Goal: Information Seeking & Learning: Learn about a topic

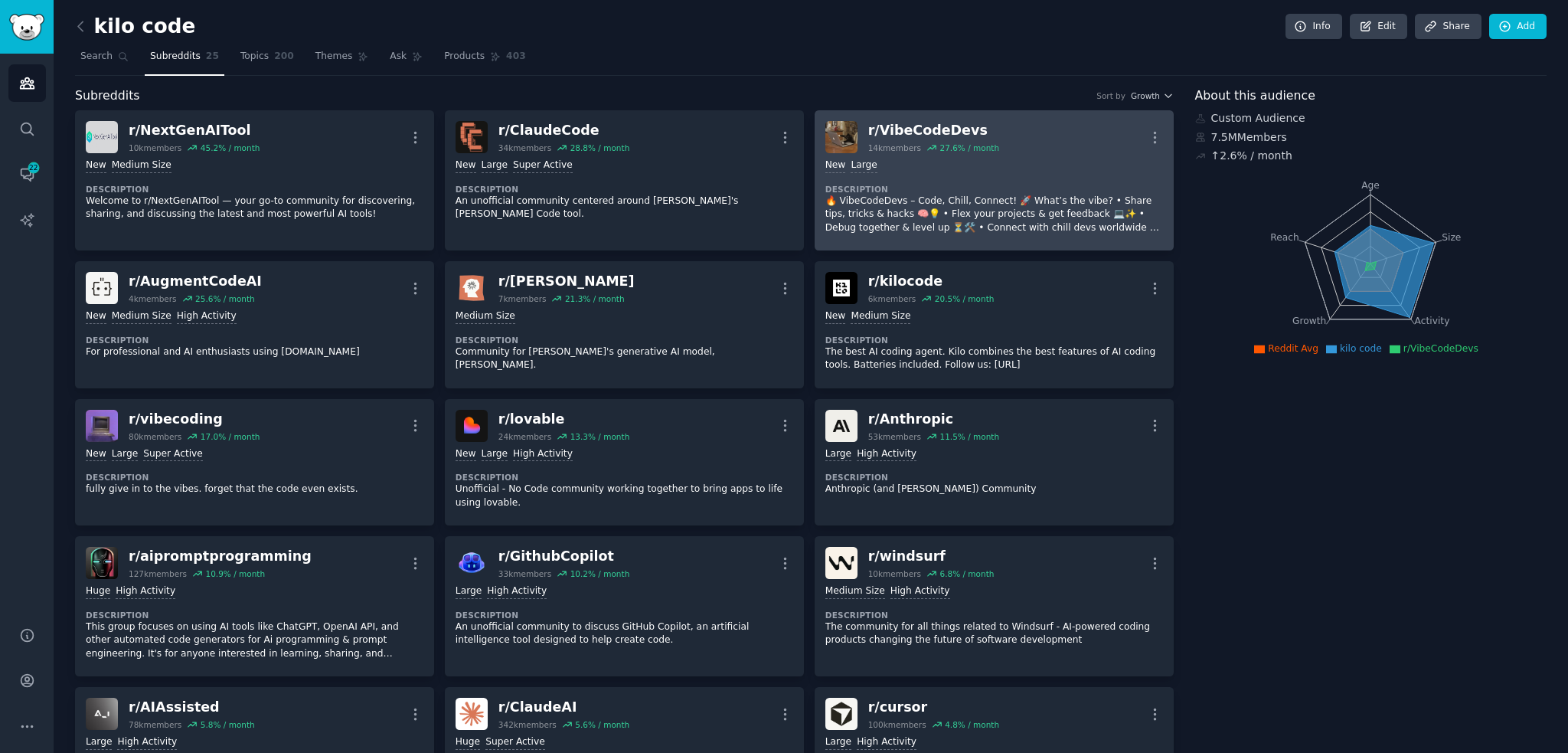
click at [1063, 159] on div "10,000 - 100,000 members New Large" at bounding box center [994, 166] width 337 height 15
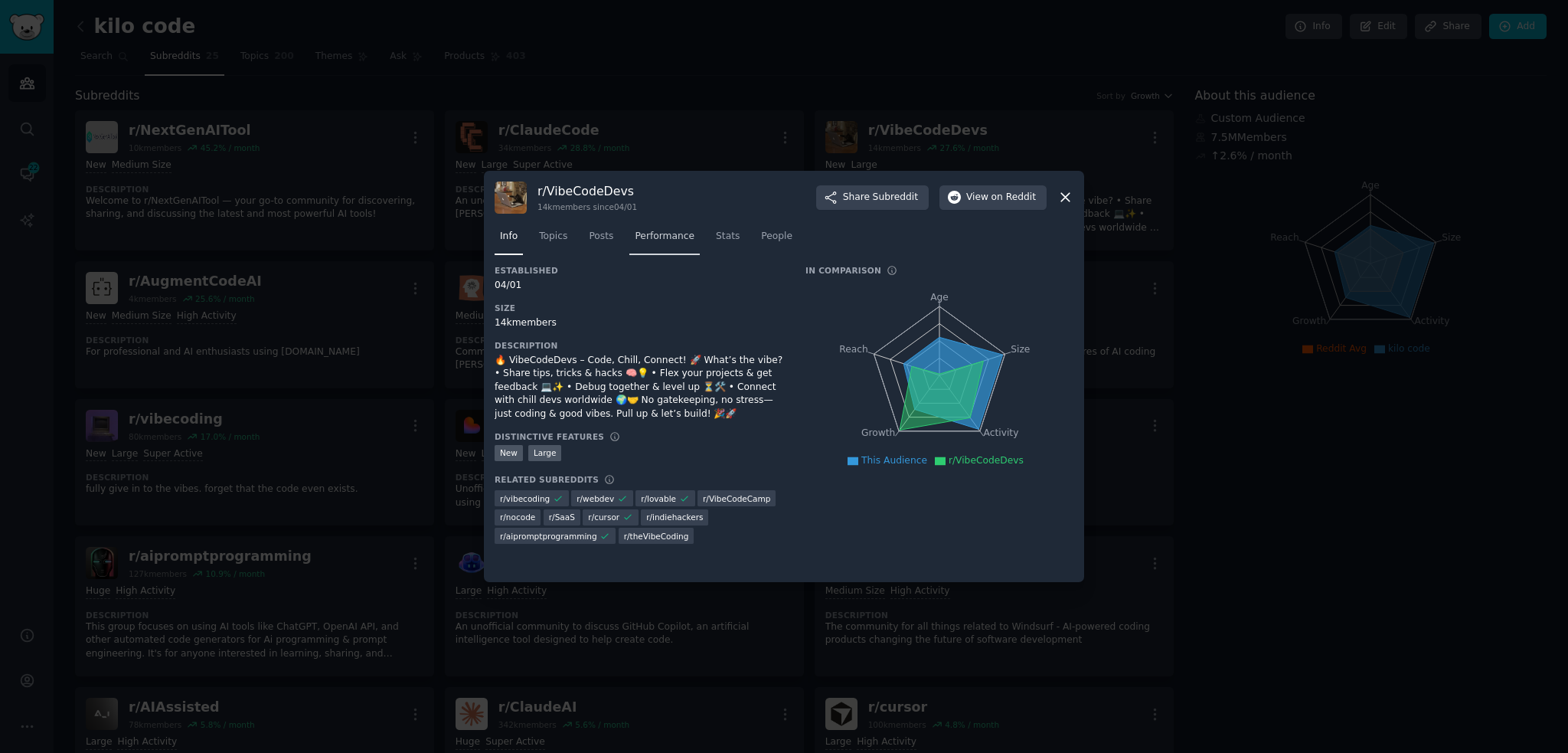
click at [654, 235] on span "Performance" at bounding box center [664, 236] width 60 height 14
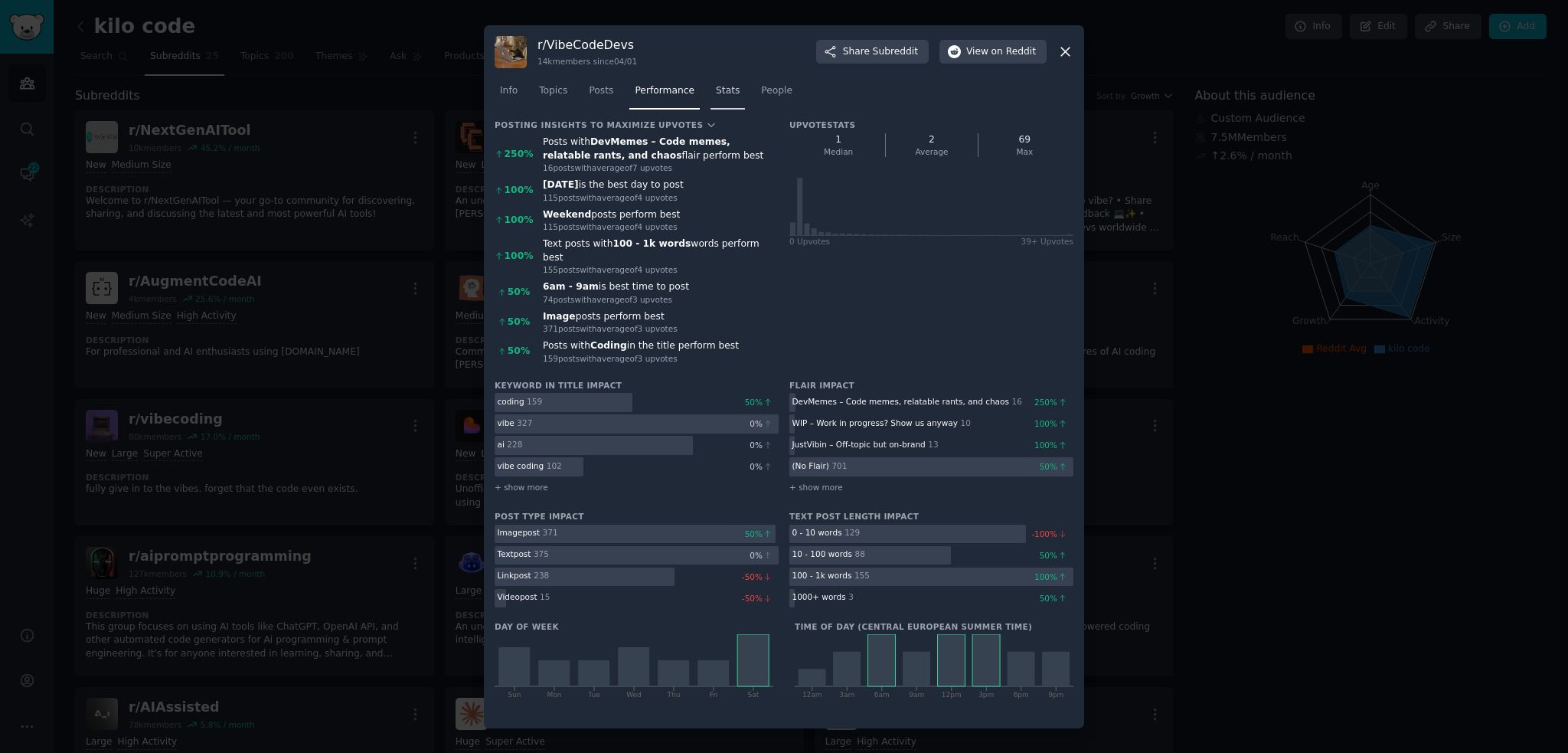
click at [717, 98] on span "Stats" at bounding box center [728, 90] width 24 height 14
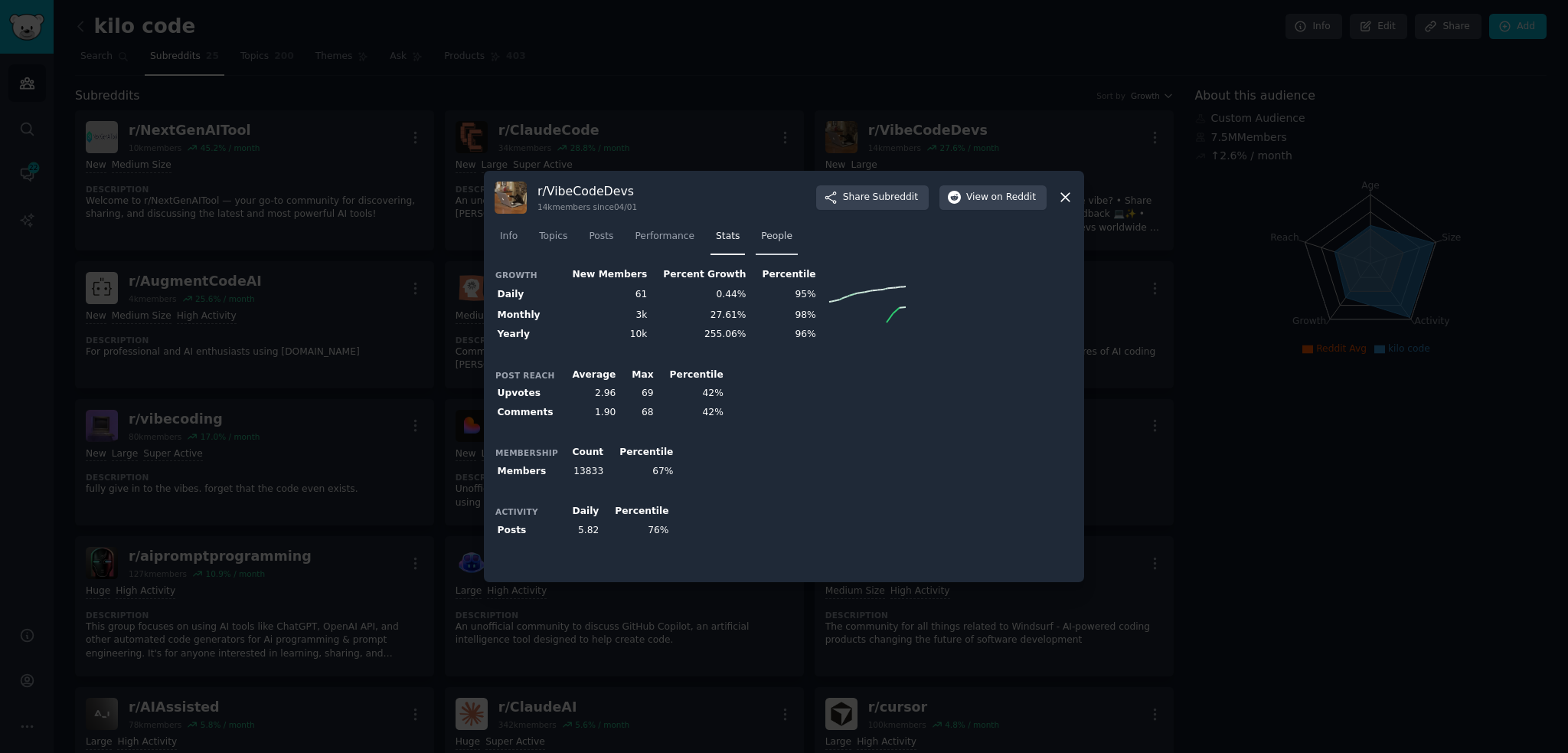
click at [761, 238] on span "People" at bounding box center [777, 236] width 31 height 14
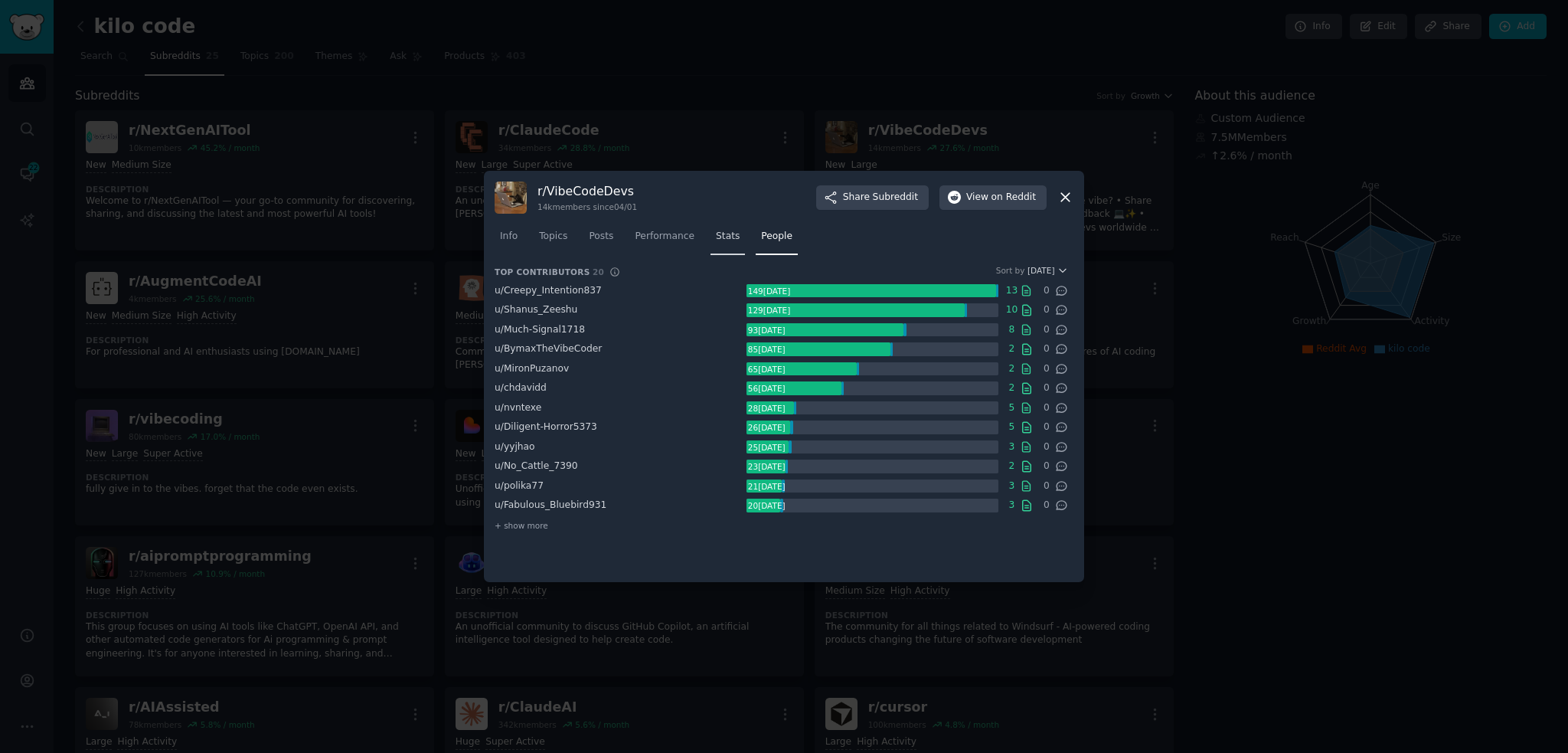
click at [722, 241] on span "Stats" at bounding box center [728, 236] width 24 height 14
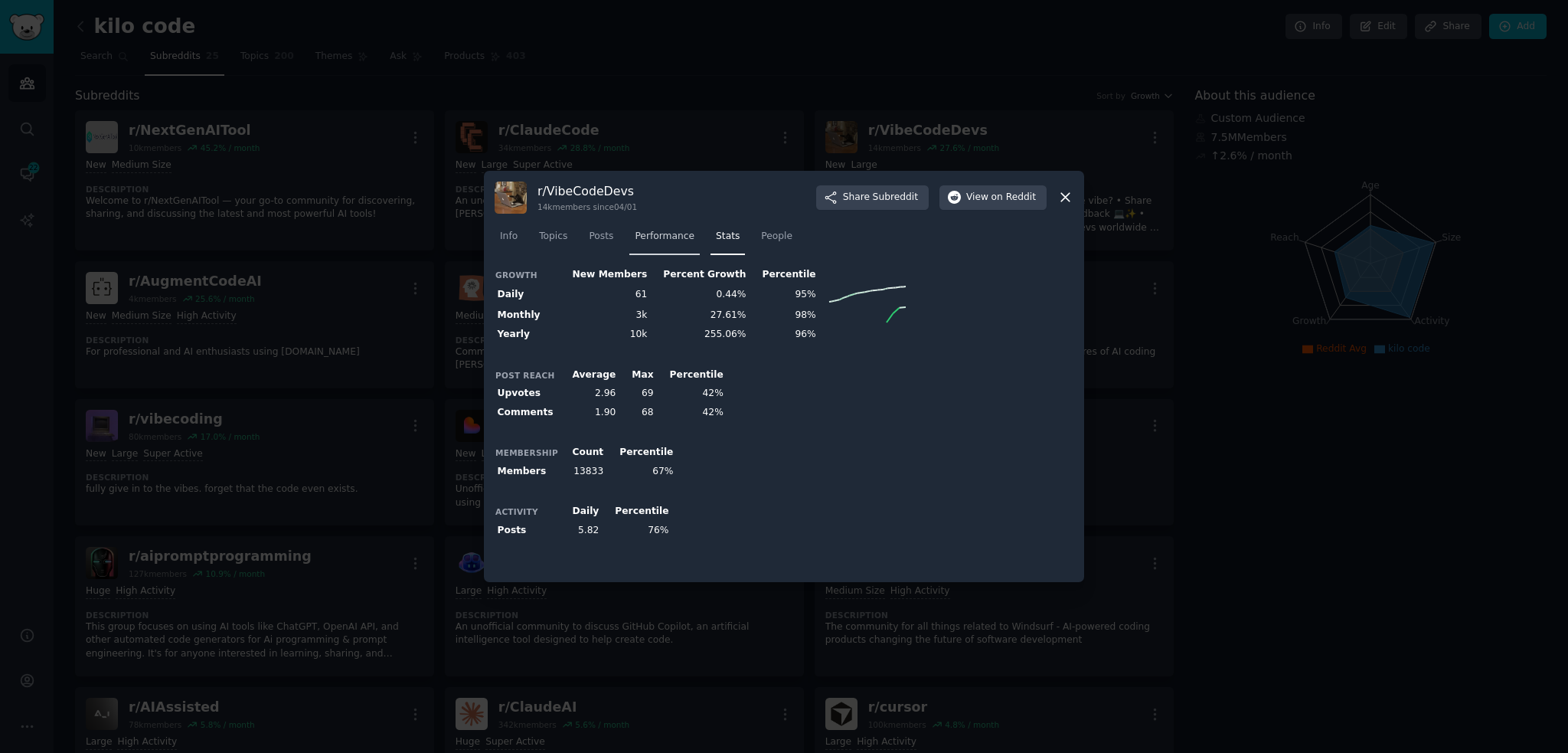
click at [636, 247] on link "Performance" at bounding box center [664, 240] width 70 height 31
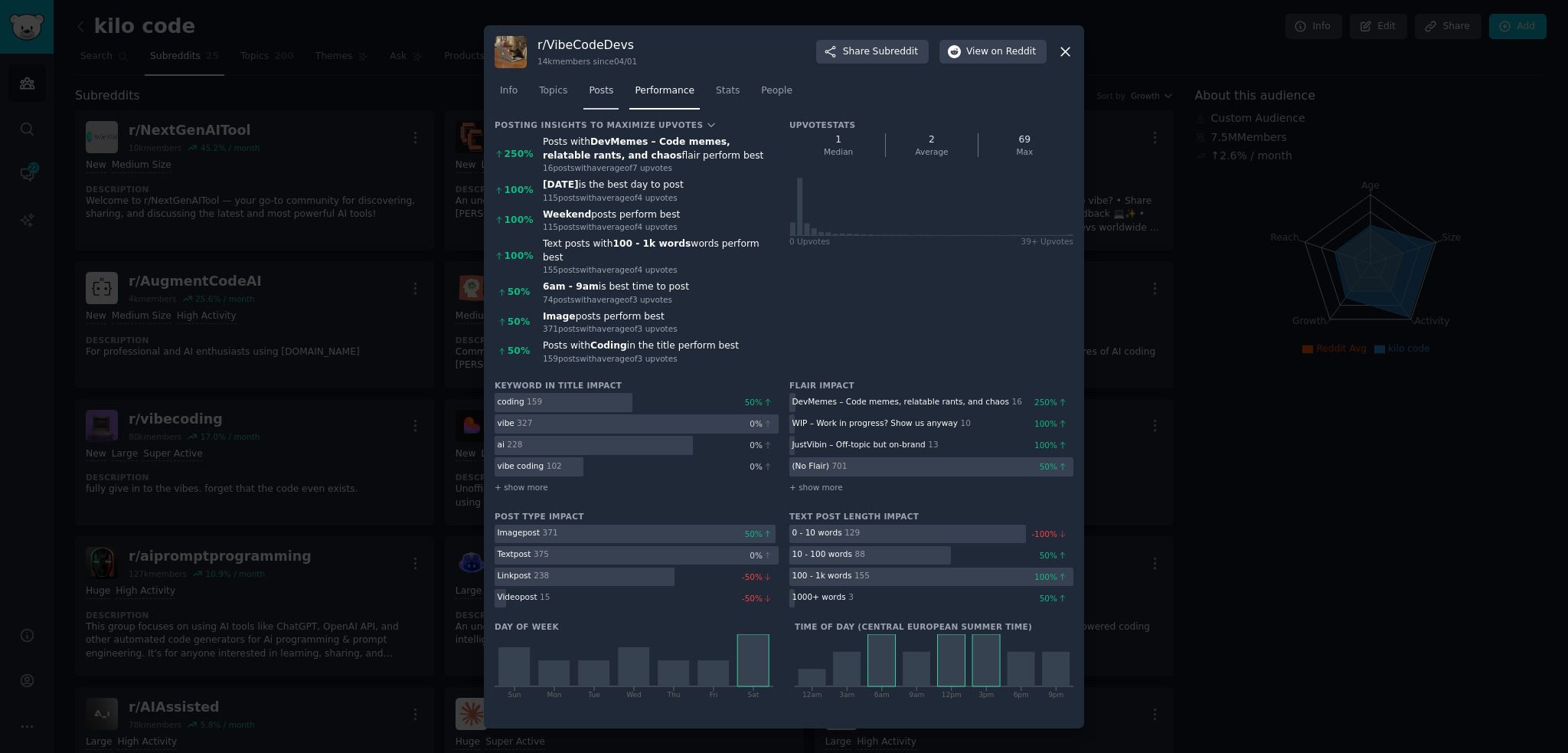
click at [597, 106] on link "Posts" at bounding box center [601, 95] width 35 height 31
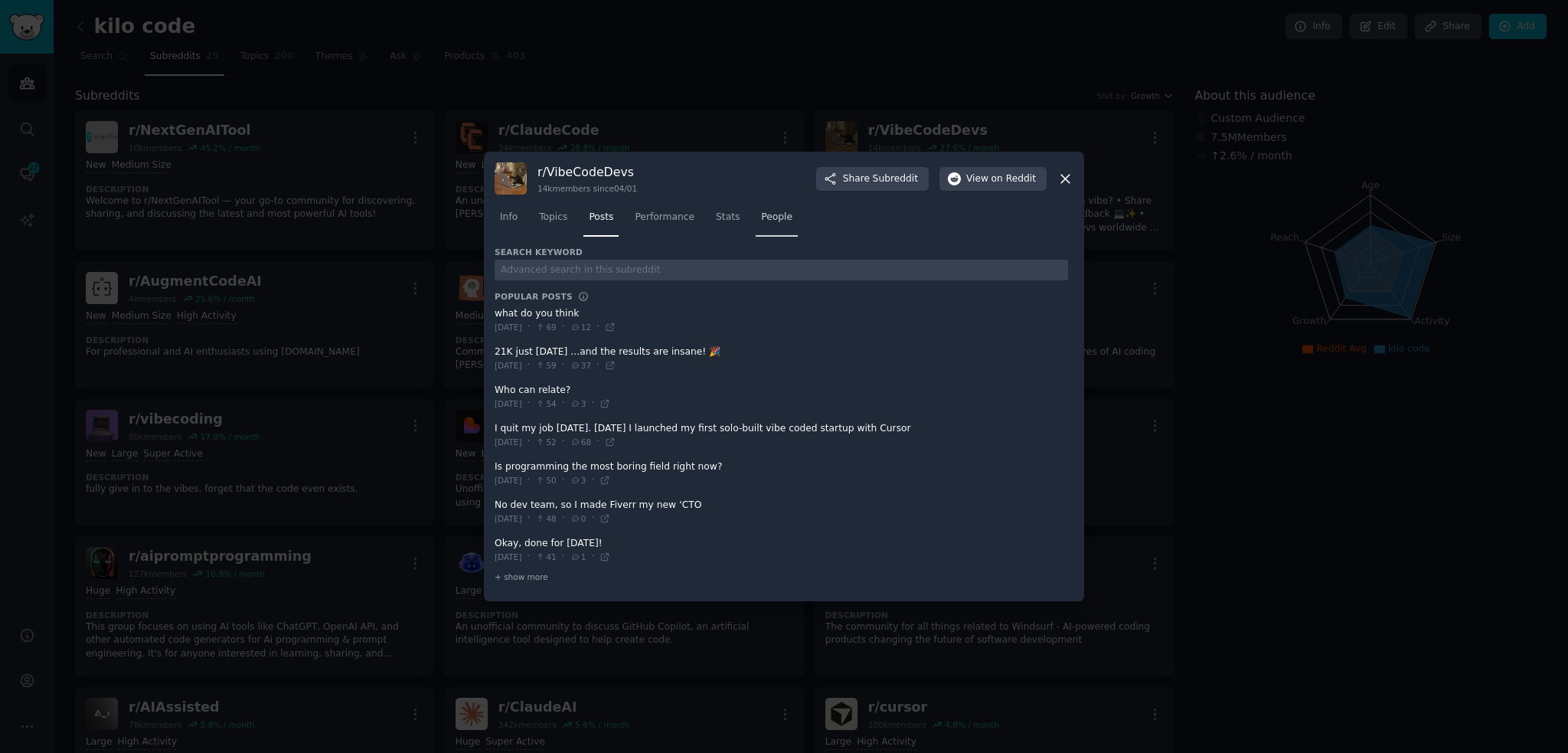
click at [761, 219] on span "People" at bounding box center [777, 217] width 31 height 14
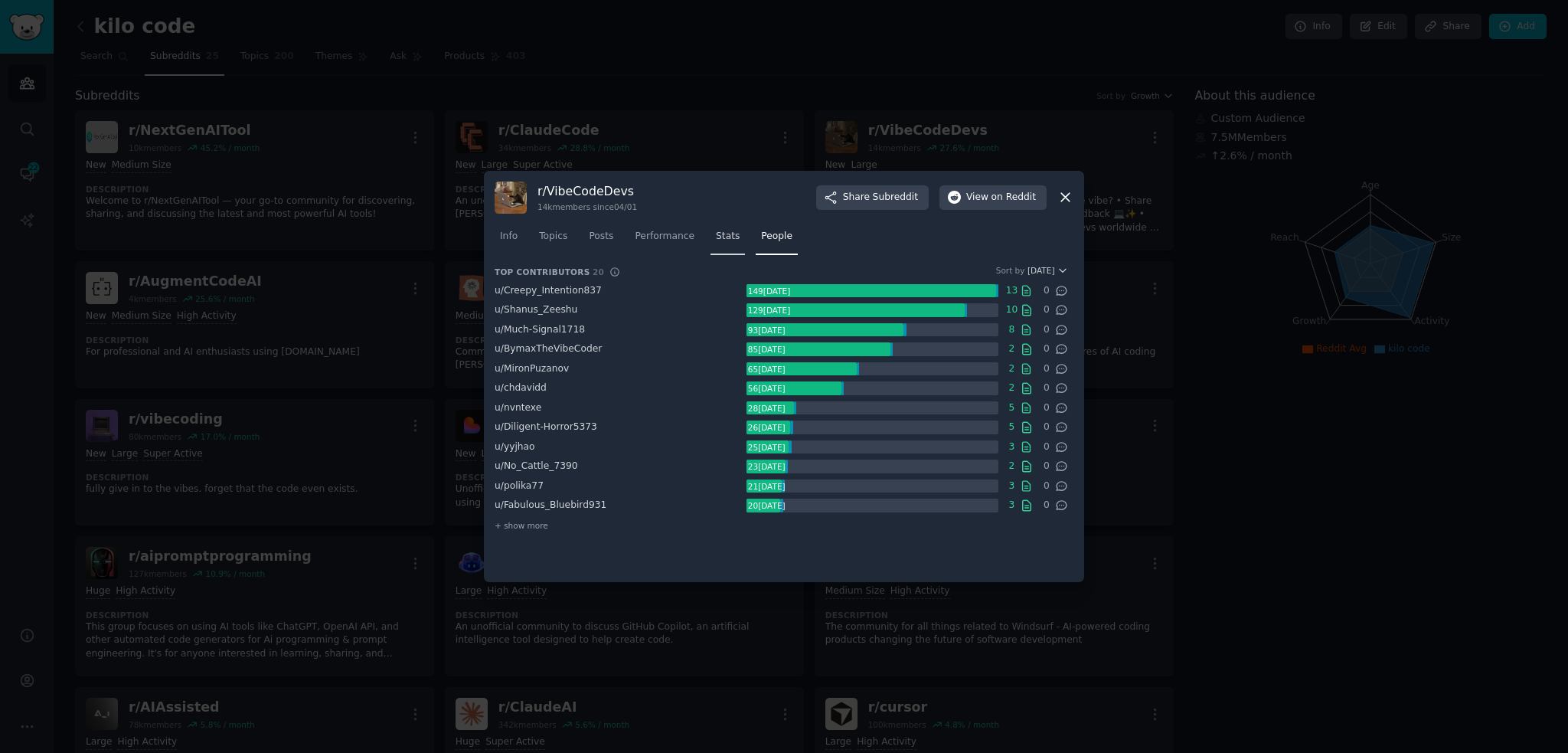
click at [716, 232] on span "Stats" at bounding box center [728, 236] width 24 height 14
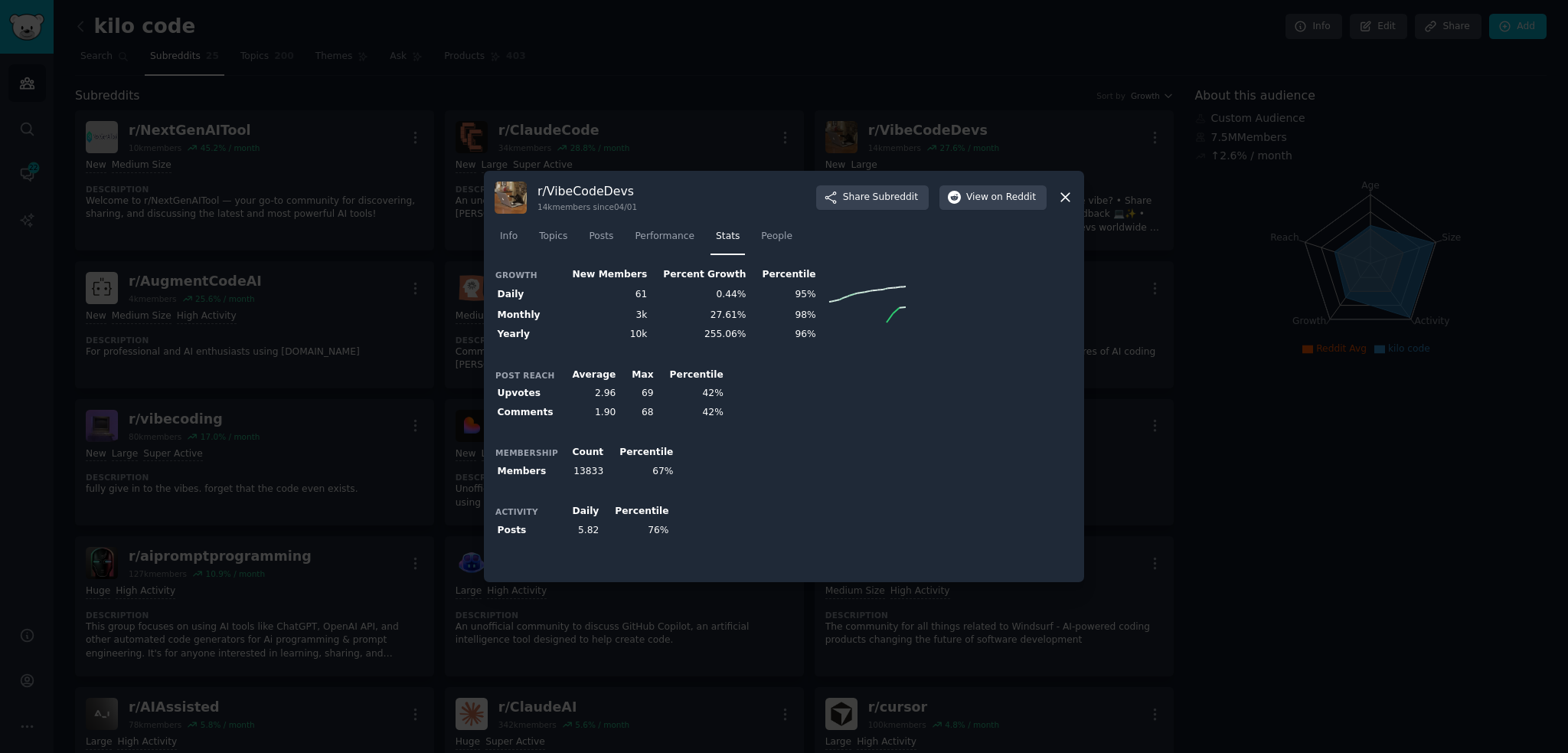
click at [1063, 200] on icon at bounding box center [1064, 196] width 16 height 16
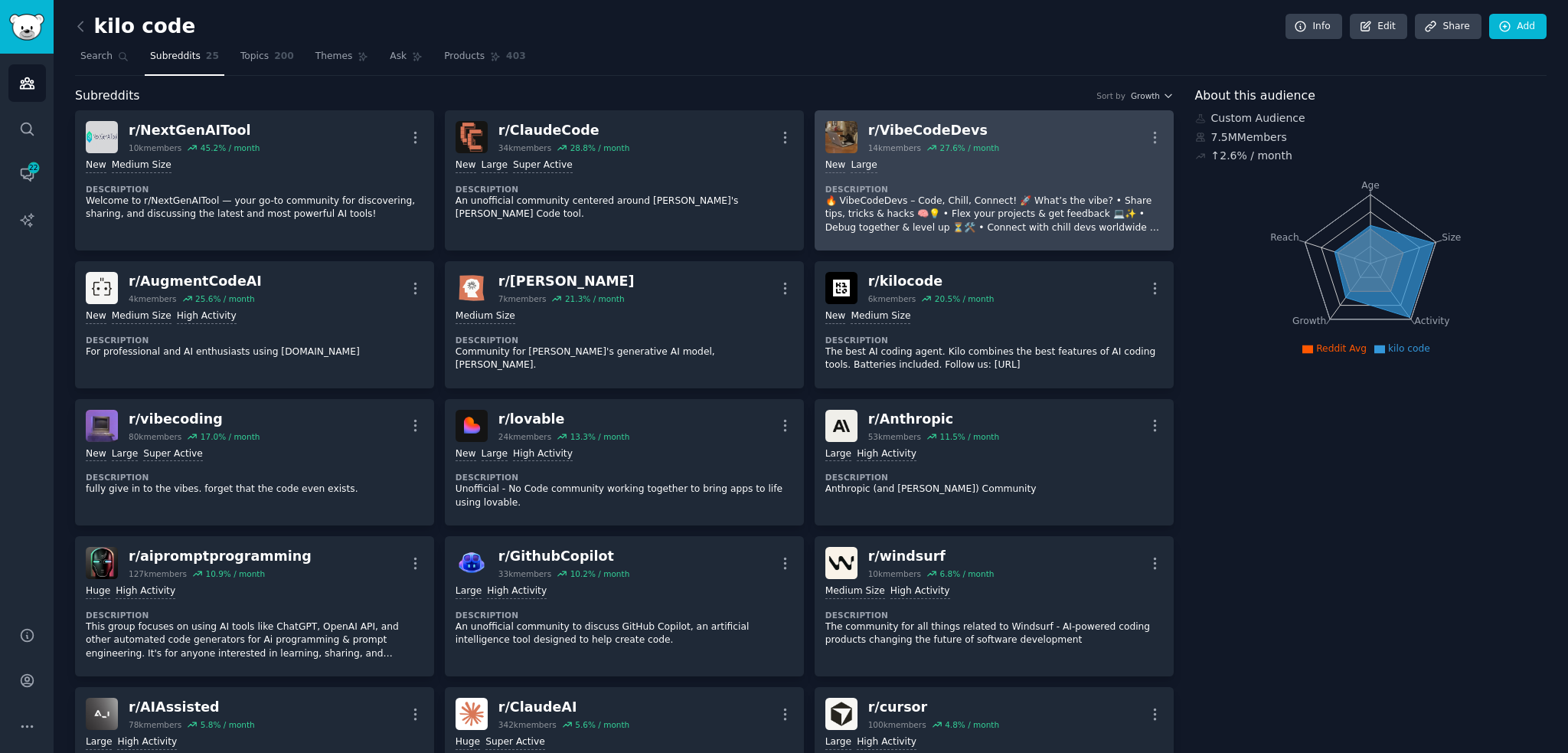
click at [940, 144] on div "27.6 % / month" at bounding box center [969, 148] width 60 height 11
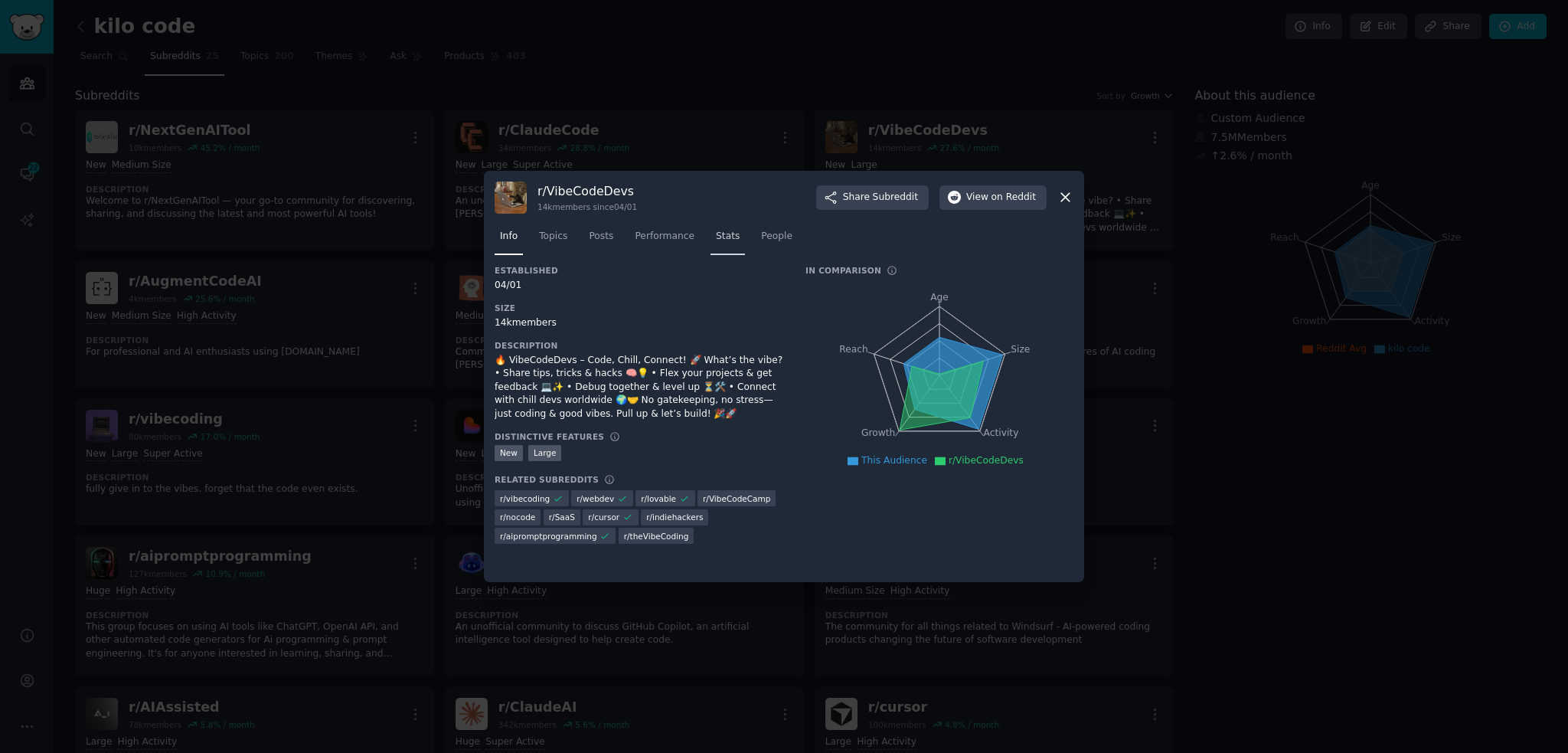
click at [731, 244] on link "Stats" at bounding box center [727, 240] width 34 height 31
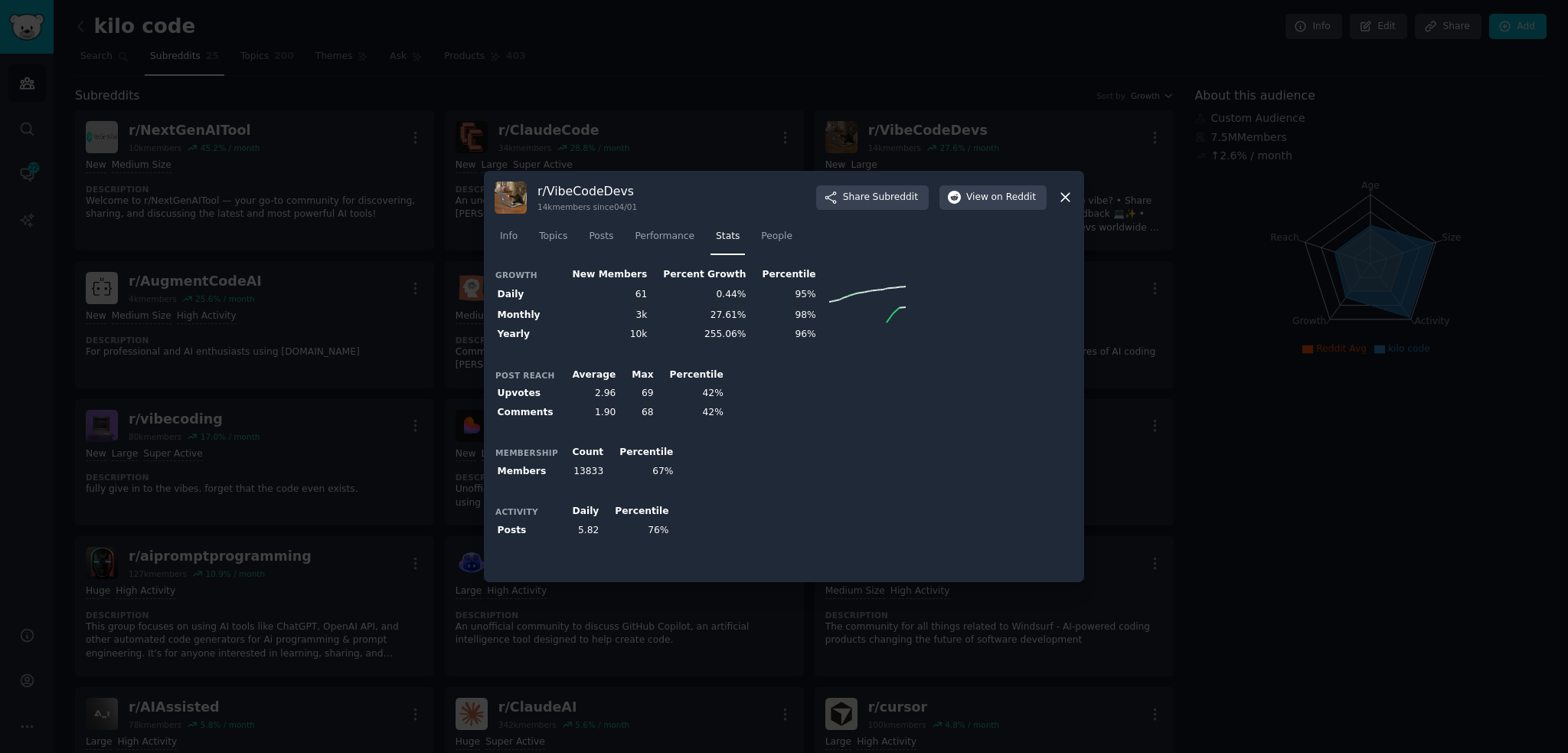
click at [1237, 440] on div at bounding box center [784, 376] width 1568 height 753
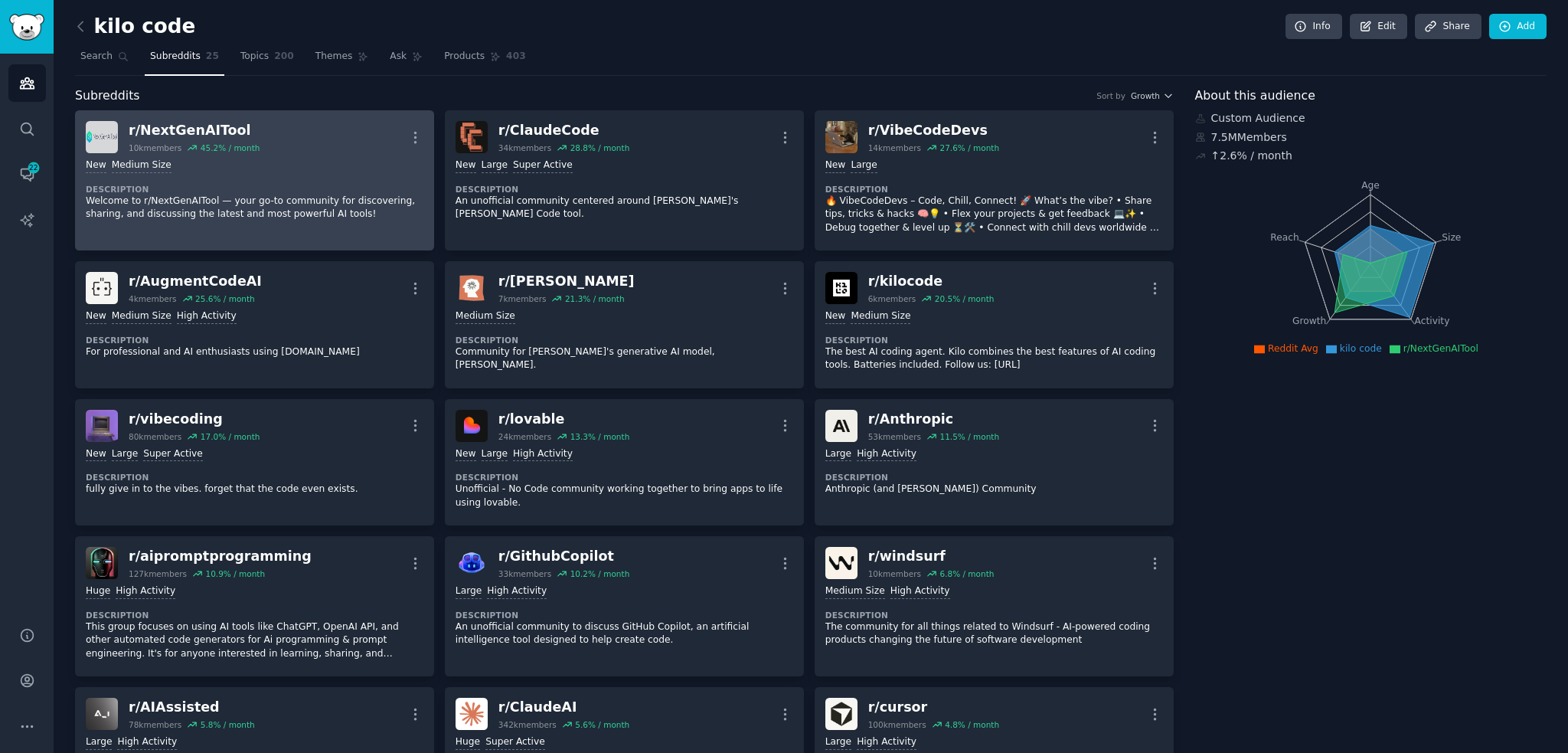
click at [281, 175] on div "New Medium Size Description Welcome to r/NextGenAITool — your go-to community f…" at bounding box center [254, 190] width 337 height 74
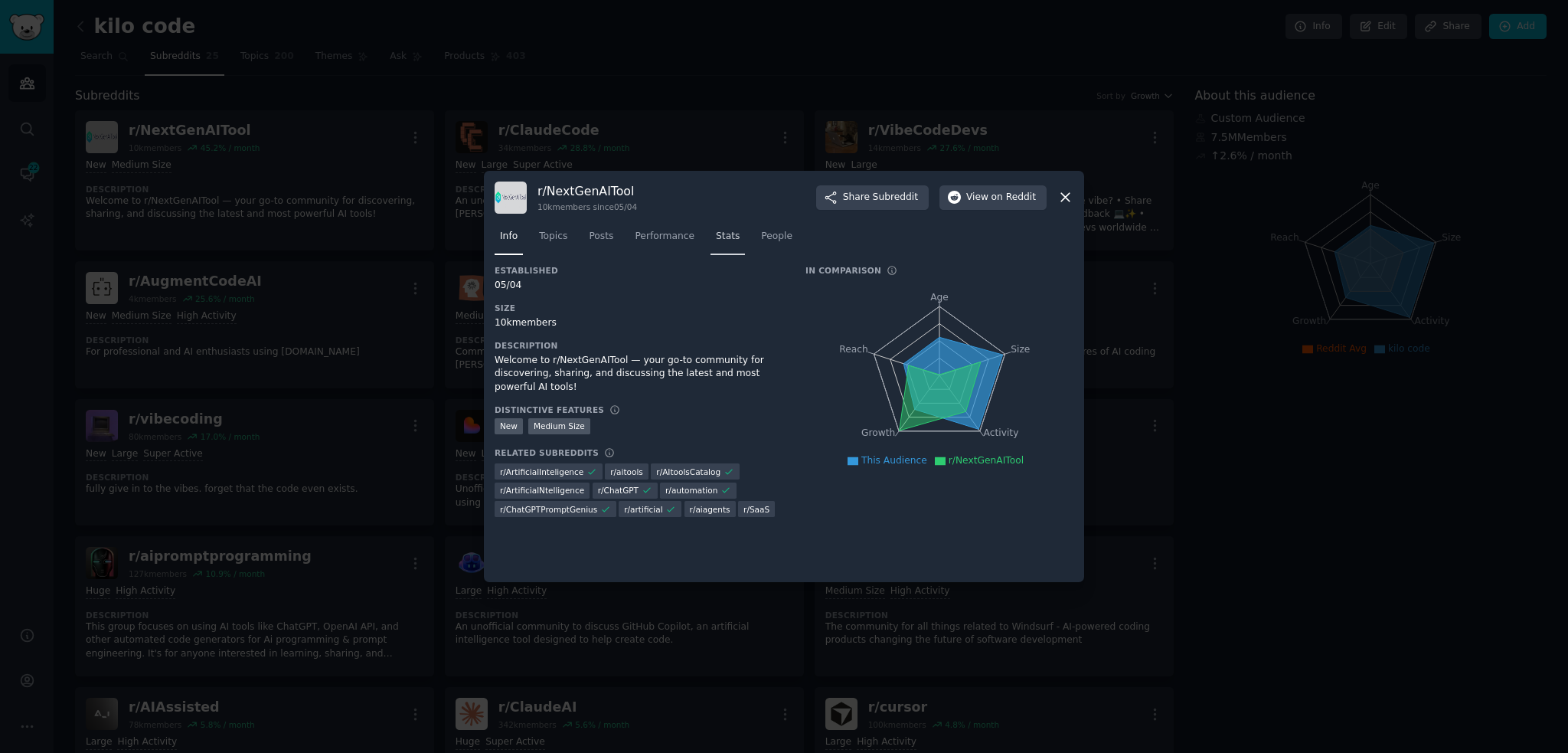
click at [716, 237] on span "Stats" at bounding box center [728, 236] width 24 height 14
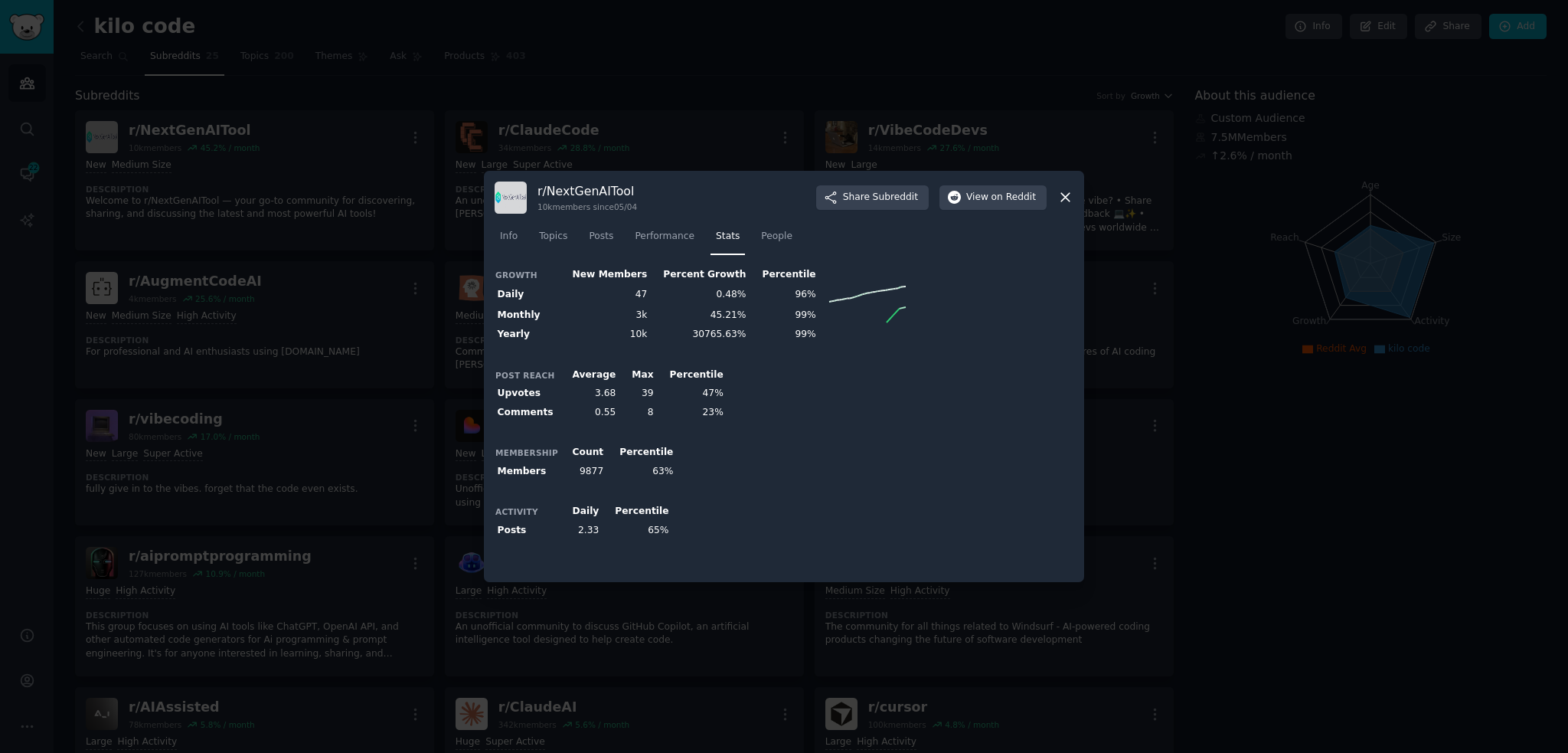
click at [1065, 201] on icon at bounding box center [1064, 196] width 16 height 16
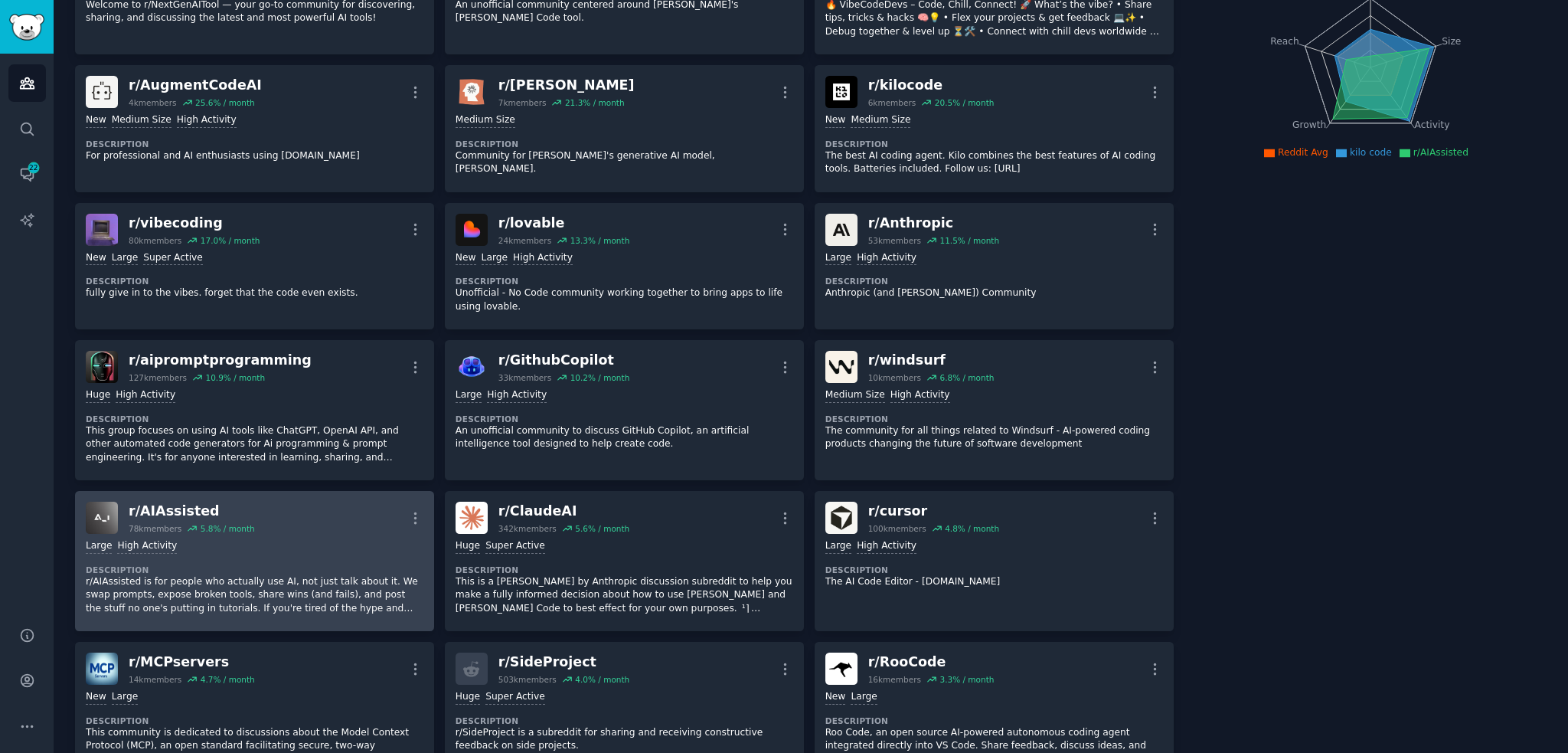
scroll to position [197, 0]
click at [298, 550] on div "Large High Activity Description r/AIAssisted is for people who actually use AI,…" at bounding box center [254, 575] width 337 height 87
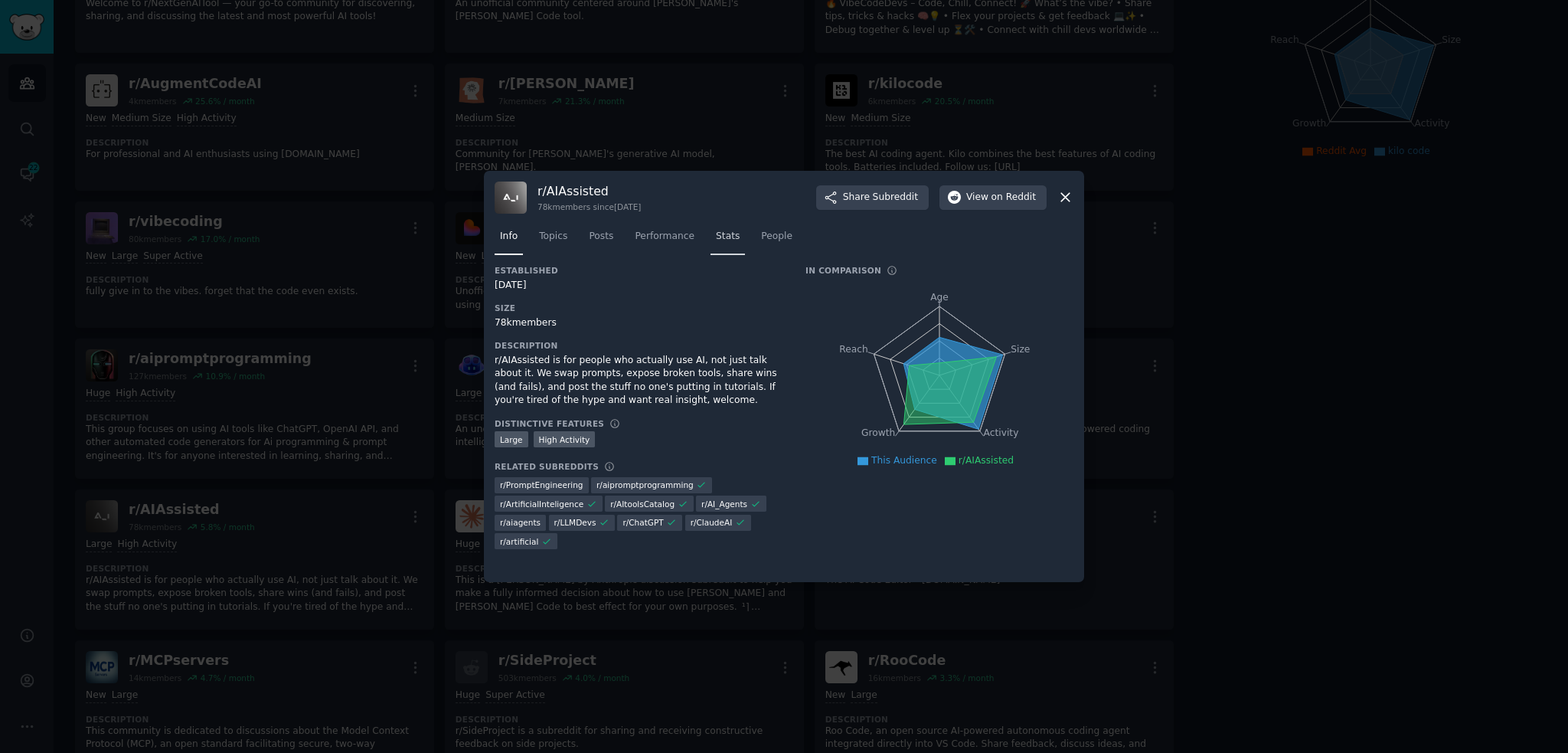
click at [720, 241] on span "Stats" at bounding box center [728, 236] width 24 height 14
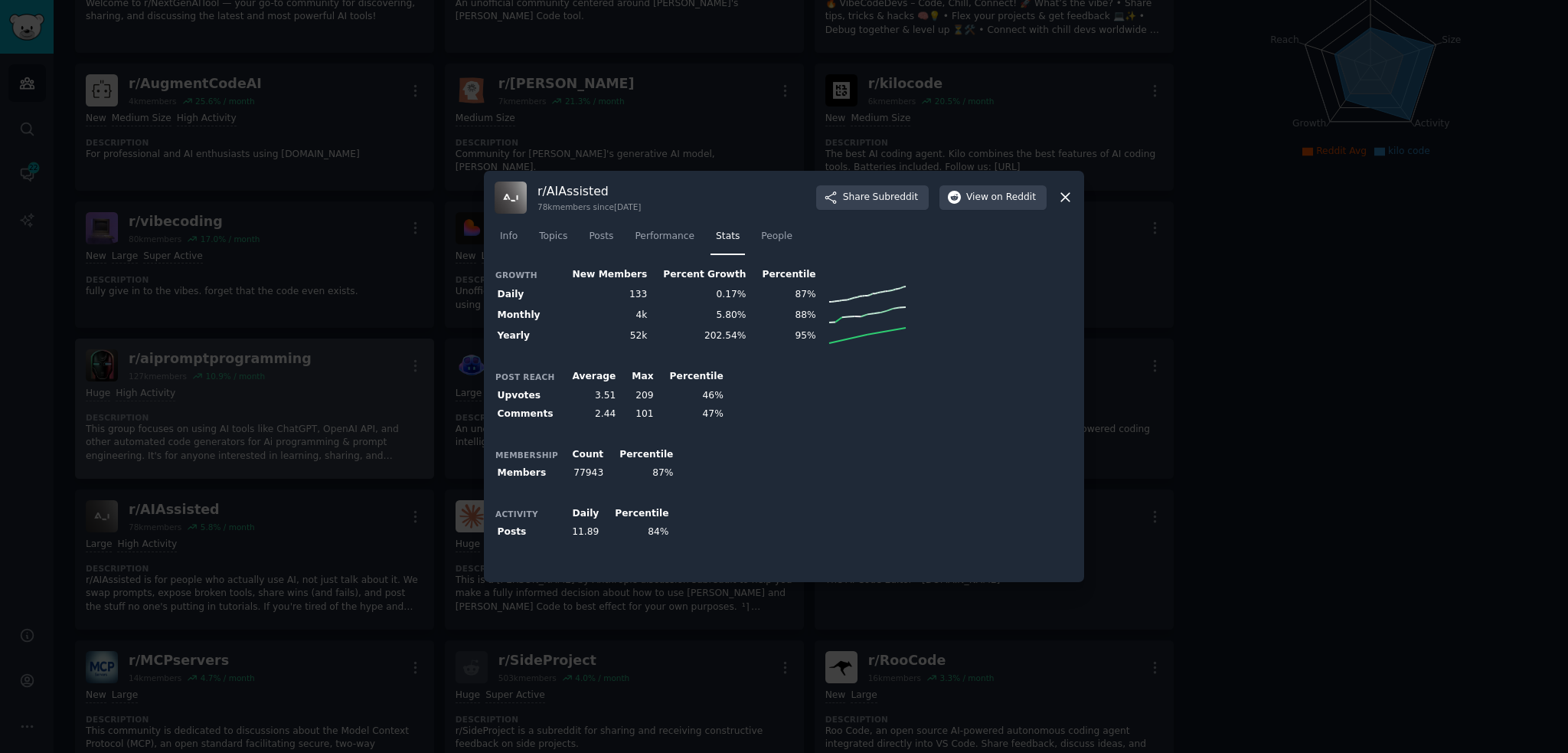
click at [358, 473] on div at bounding box center [784, 376] width 1568 height 753
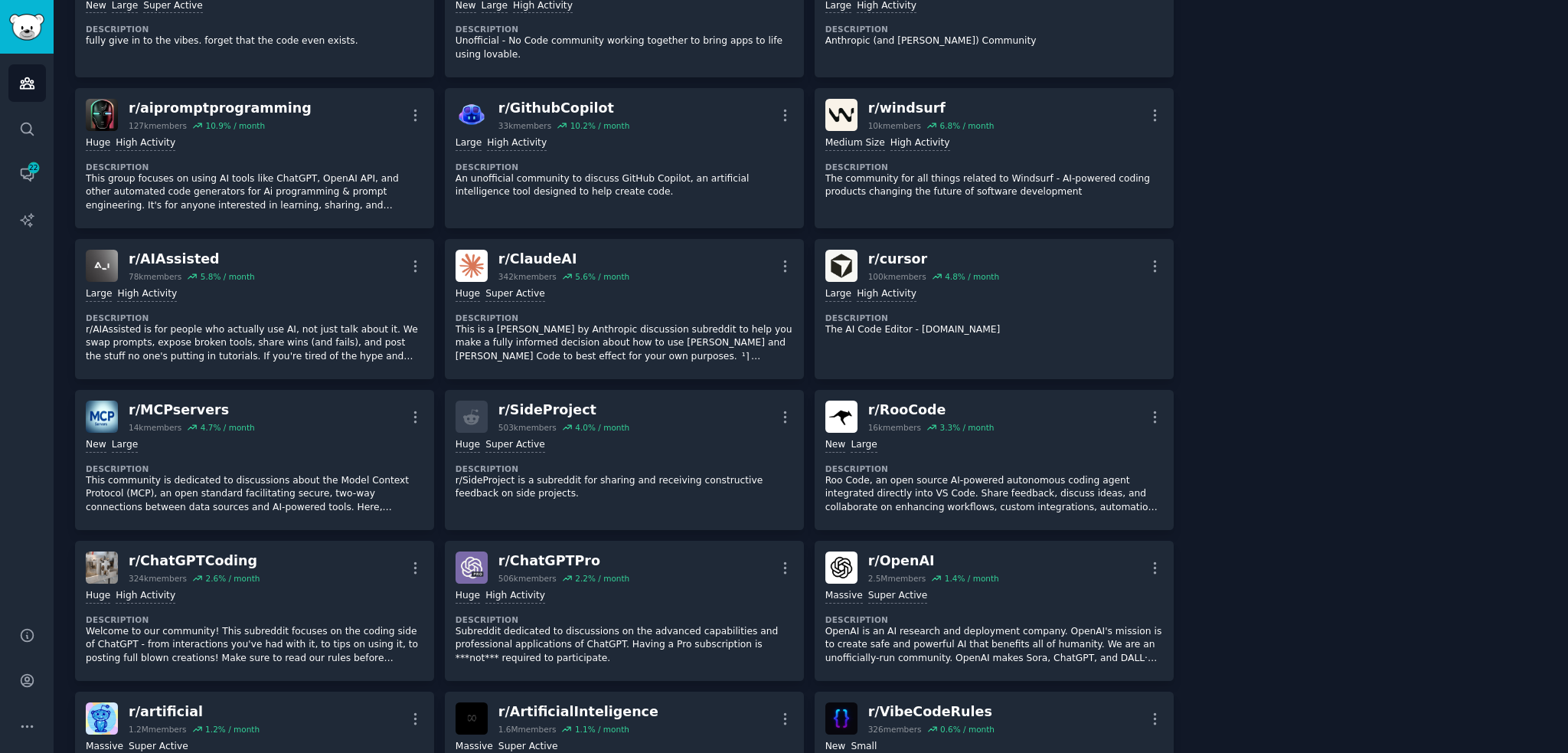
drag, startPoint x: 1258, startPoint y: 430, endPoint x: 1257, endPoint y: 471, distance: 41.0
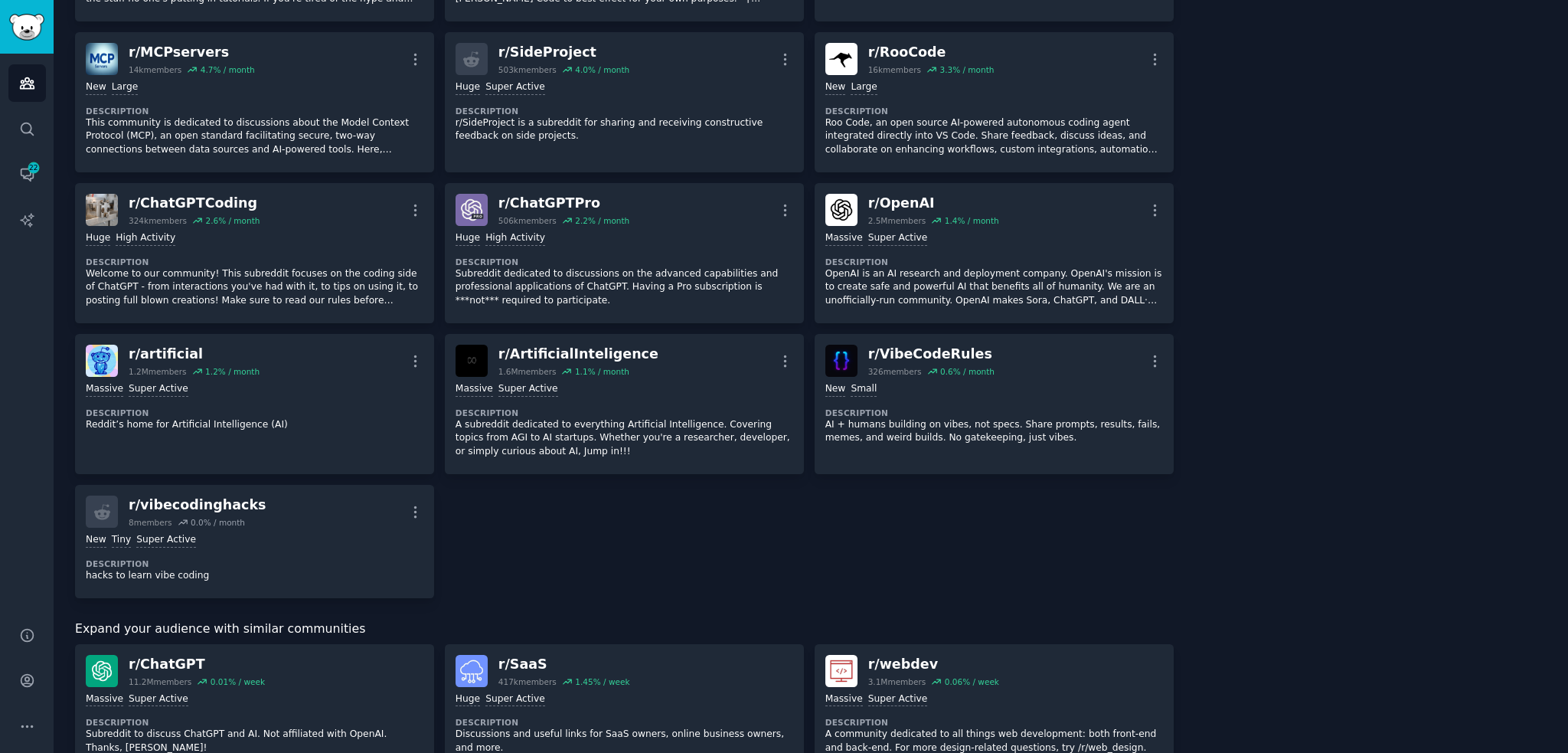
drag, startPoint x: 1246, startPoint y: 416, endPoint x: 1244, endPoint y: 449, distance: 33.1
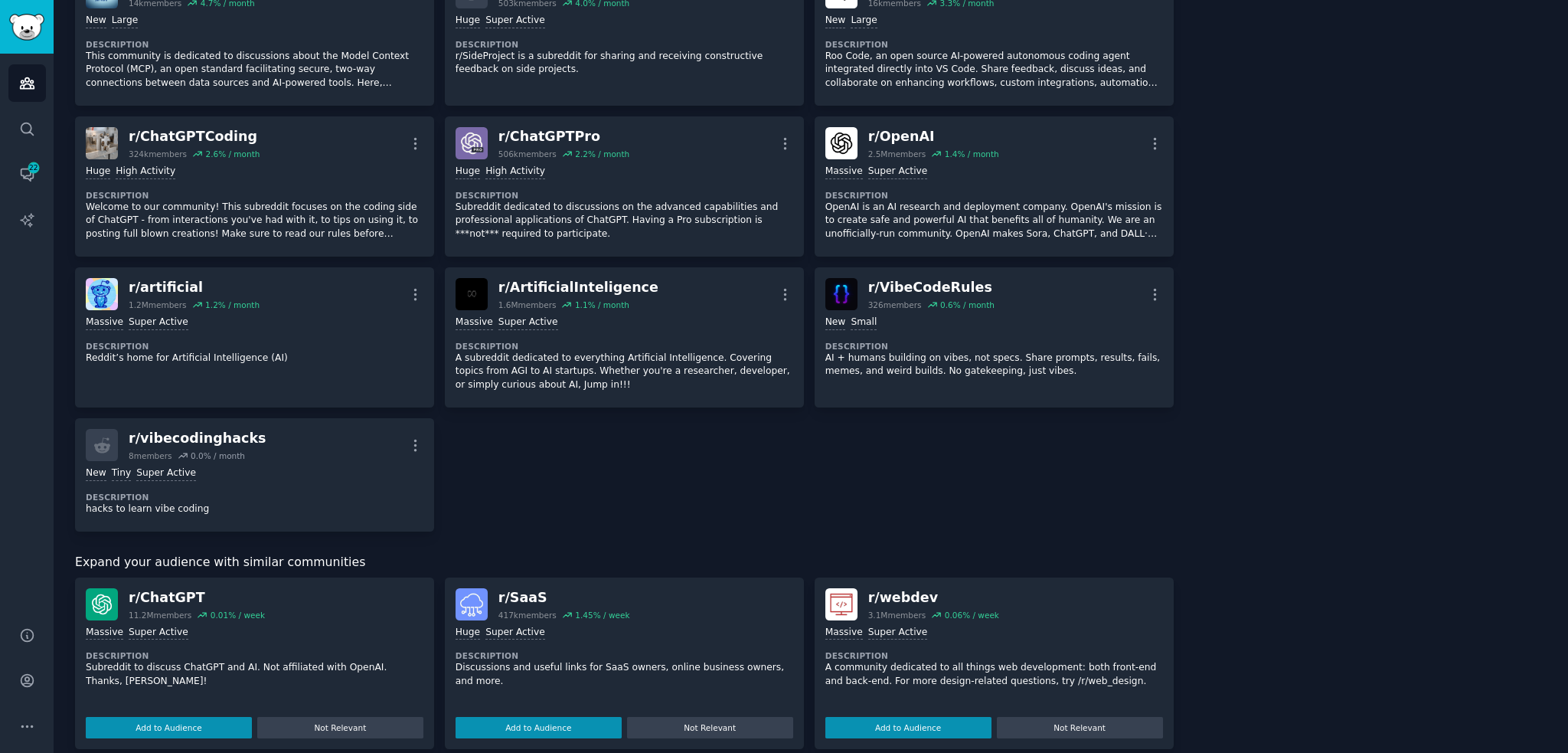
drag, startPoint x: 1244, startPoint y: 449, endPoint x: 1234, endPoint y: 472, distance: 25.1
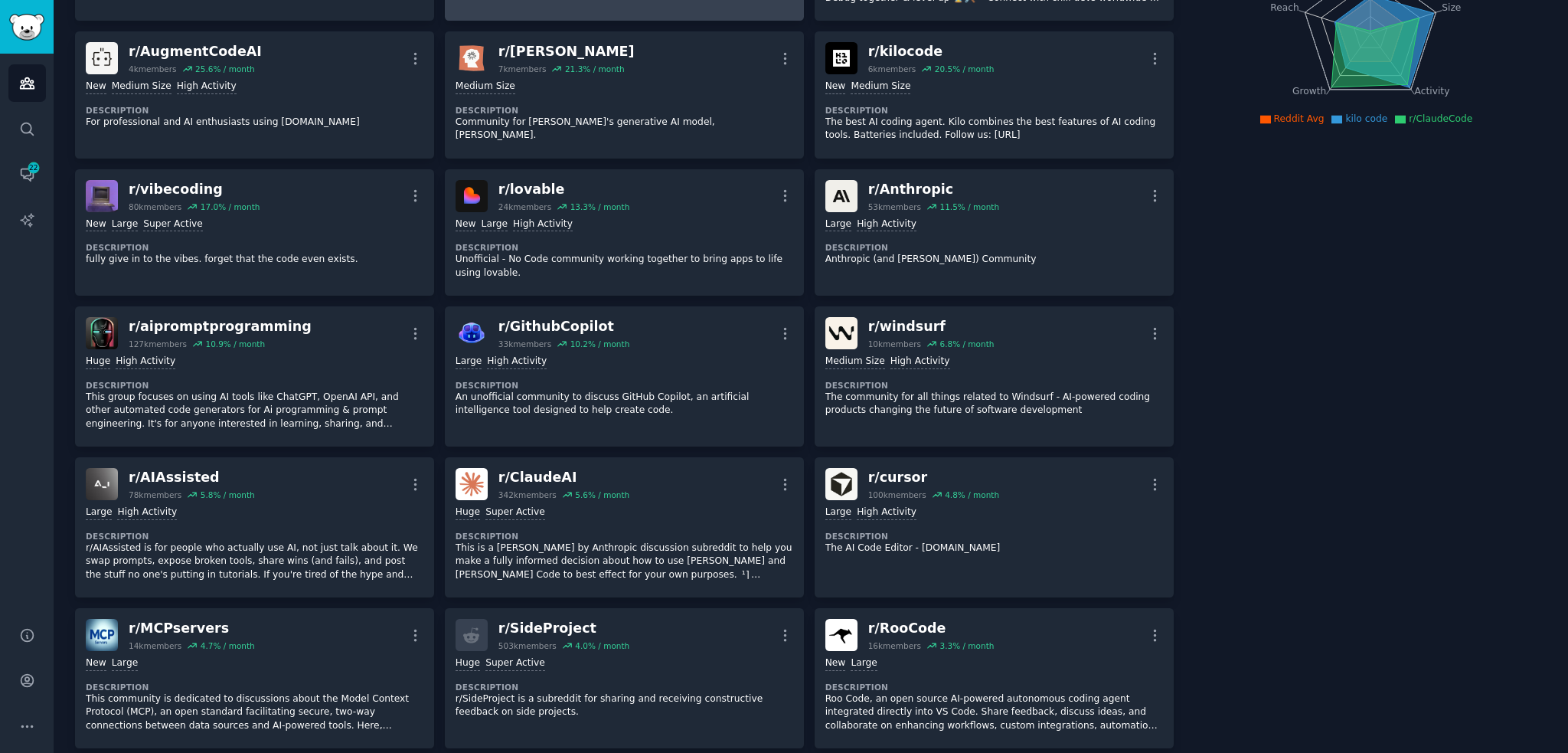
drag, startPoint x: 621, startPoint y: 452, endPoint x: 559, endPoint y: 230, distance: 230.5
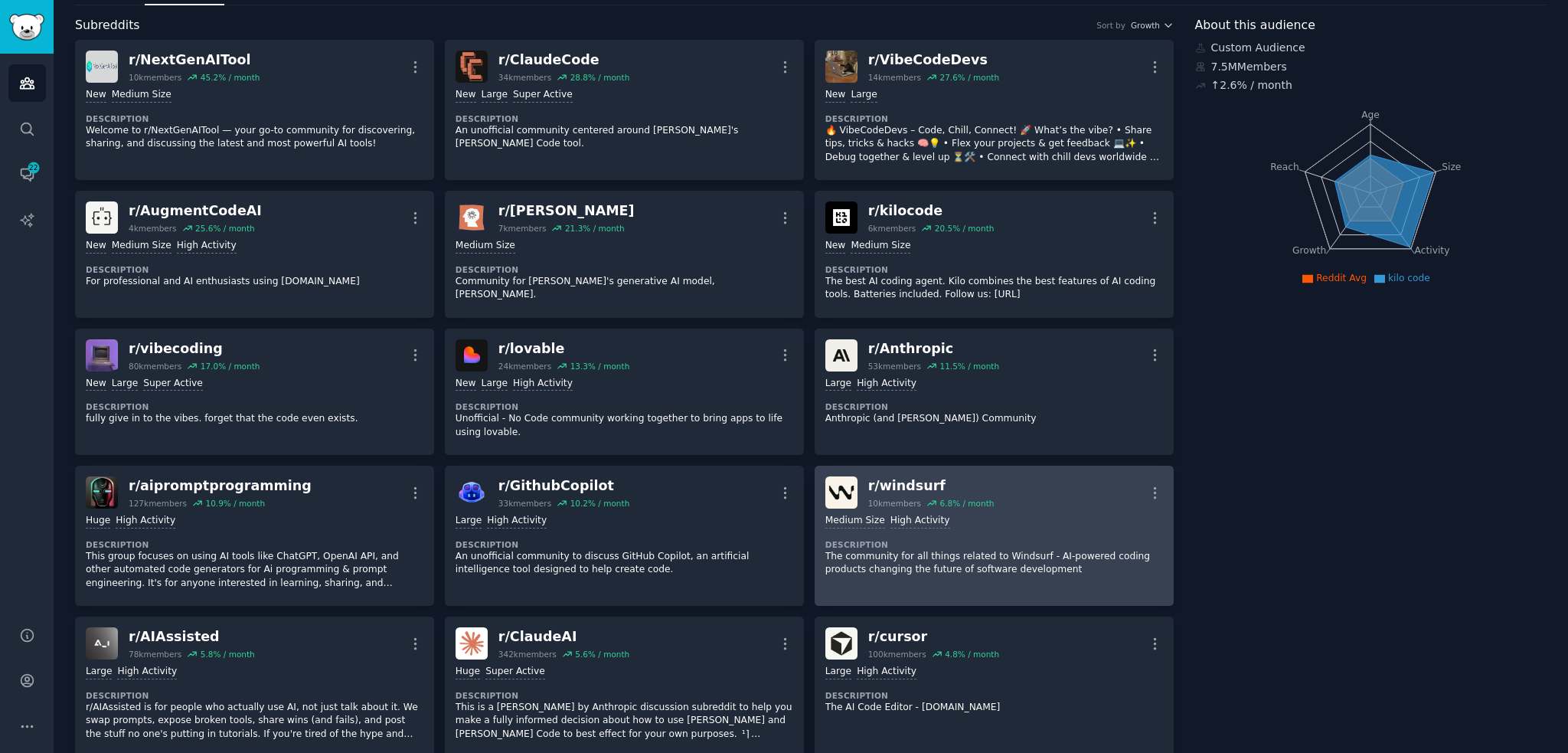
scroll to position [102, 0]
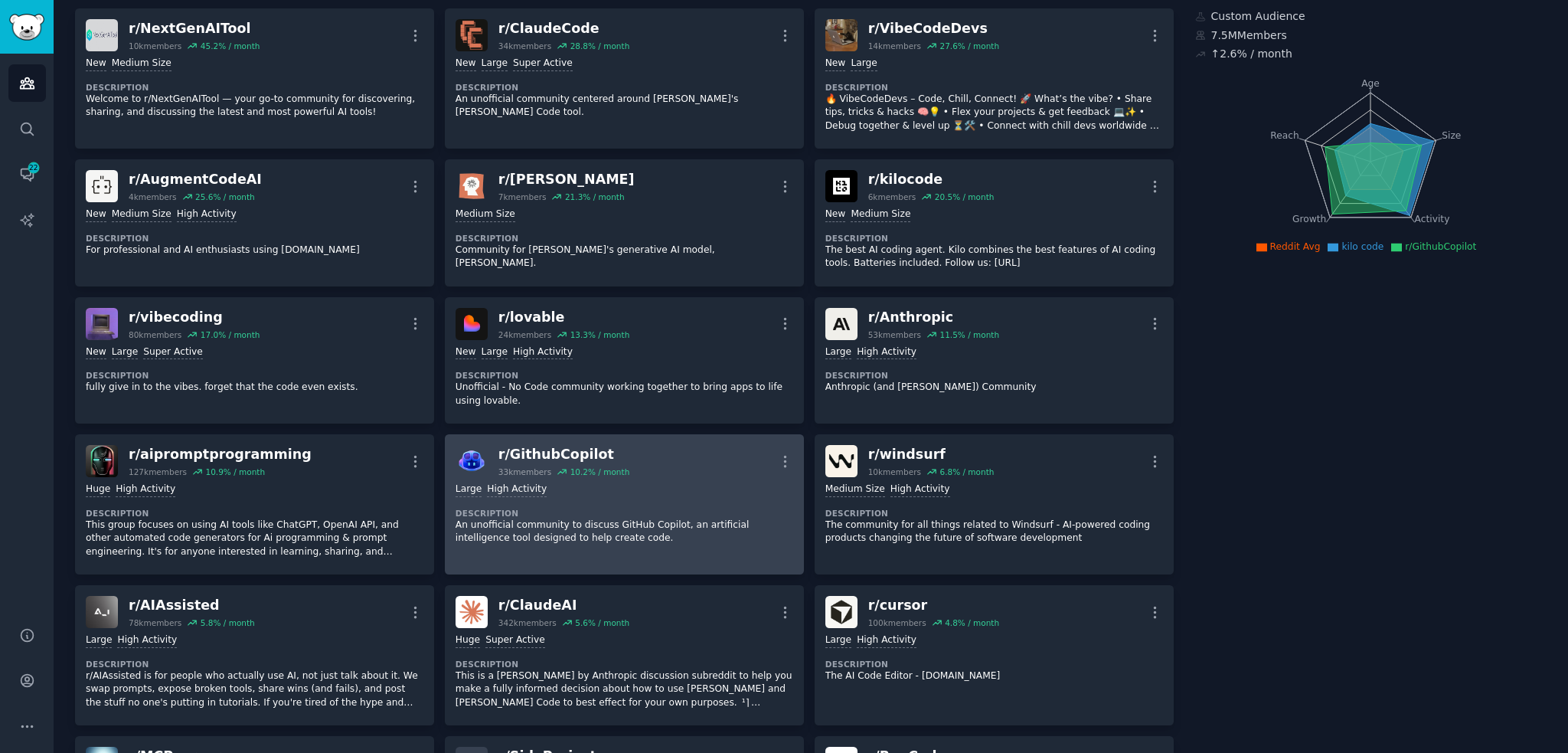
click at [708, 495] on div ">= 80th percentile for submissions / day Large High Activity Description An uno…" at bounding box center [624, 514] width 337 height 74
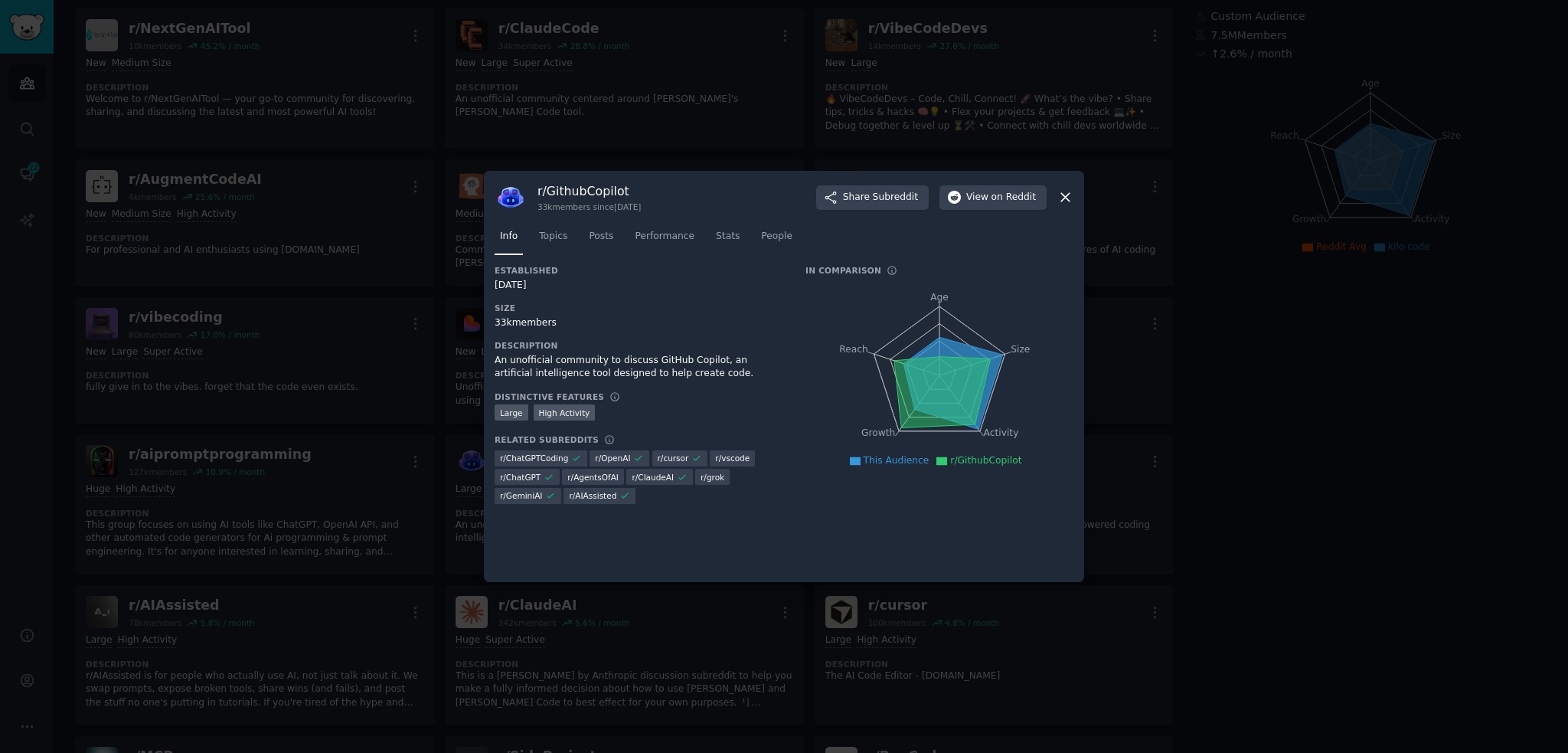
click at [1301, 388] on div at bounding box center [784, 376] width 1568 height 753
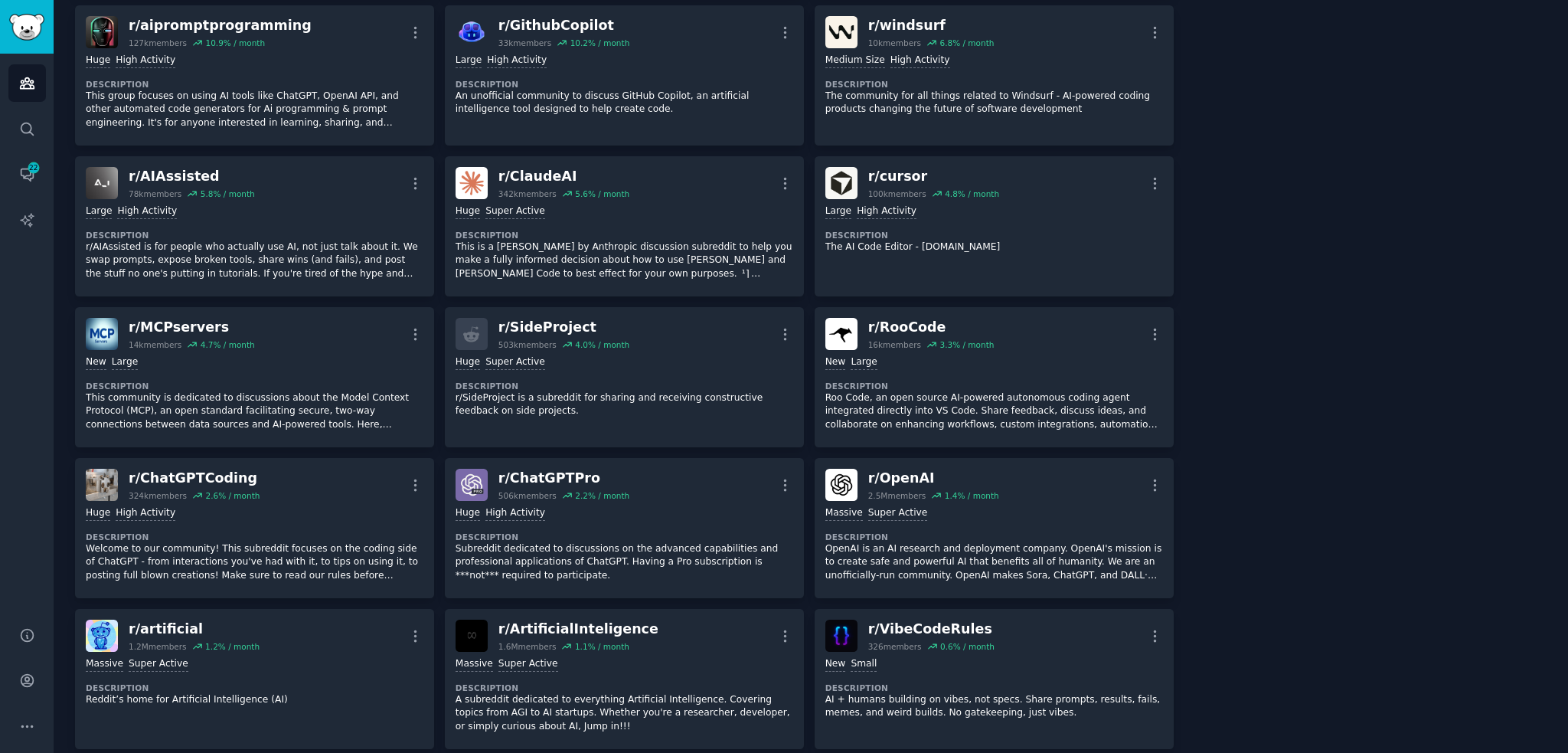
drag, startPoint x: 1240, startPoint y: 451, endPoint x: 1229, endPoint y: 570, distance: 119.5
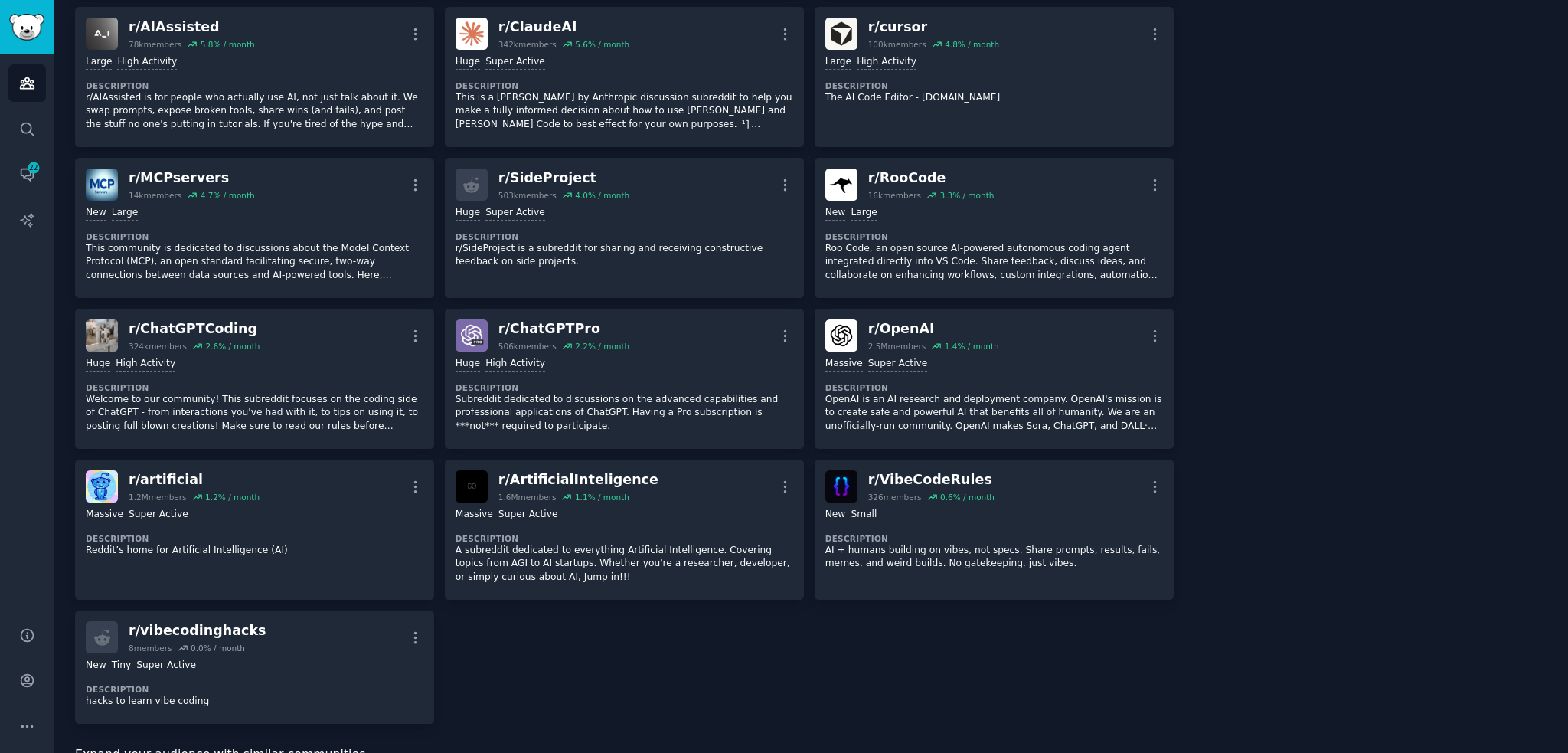
scroll to position [695, 0]
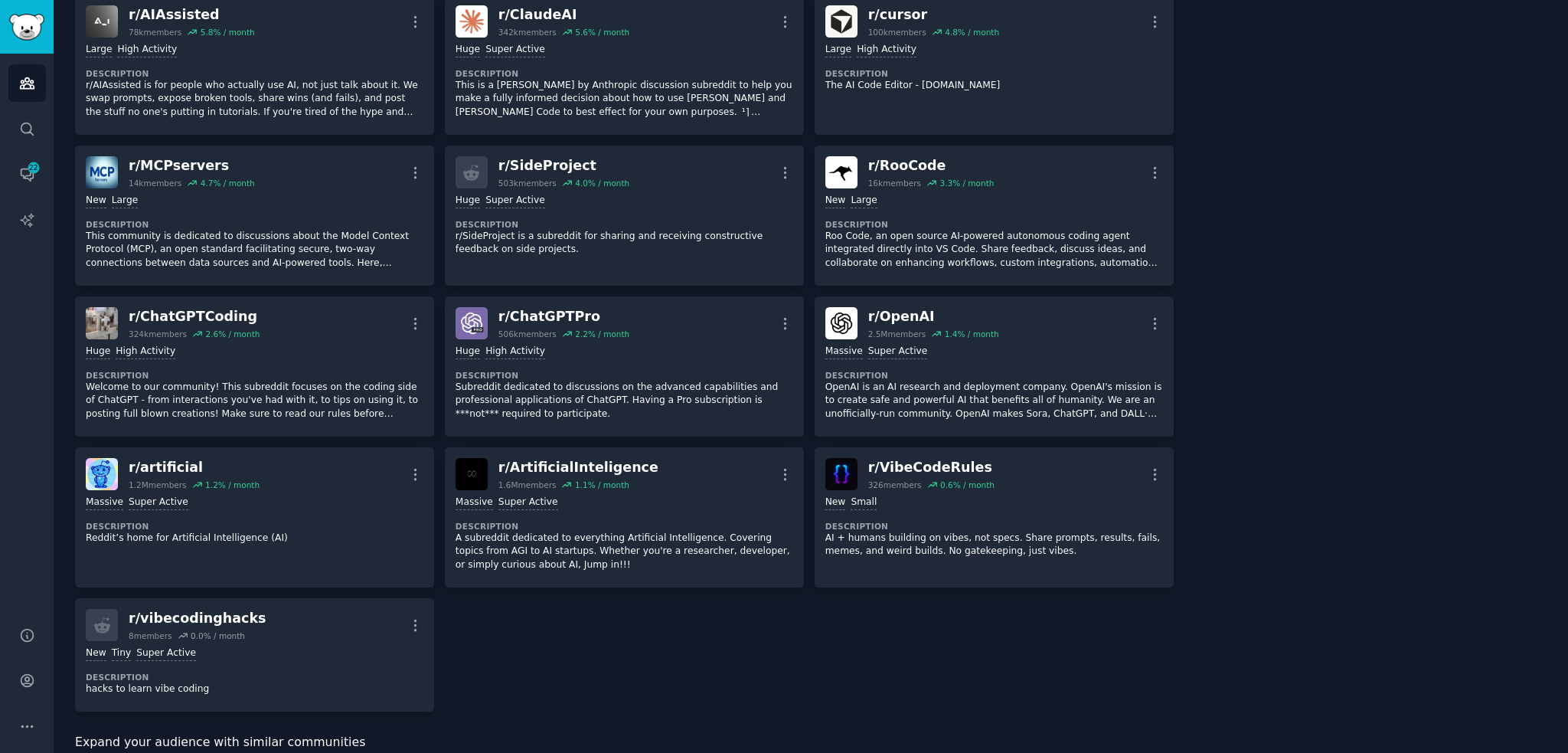
drag, startPoint x: 1226, startPoint y: 462, endPoint x: 1220, endPoint y: 500, distance: 38.5
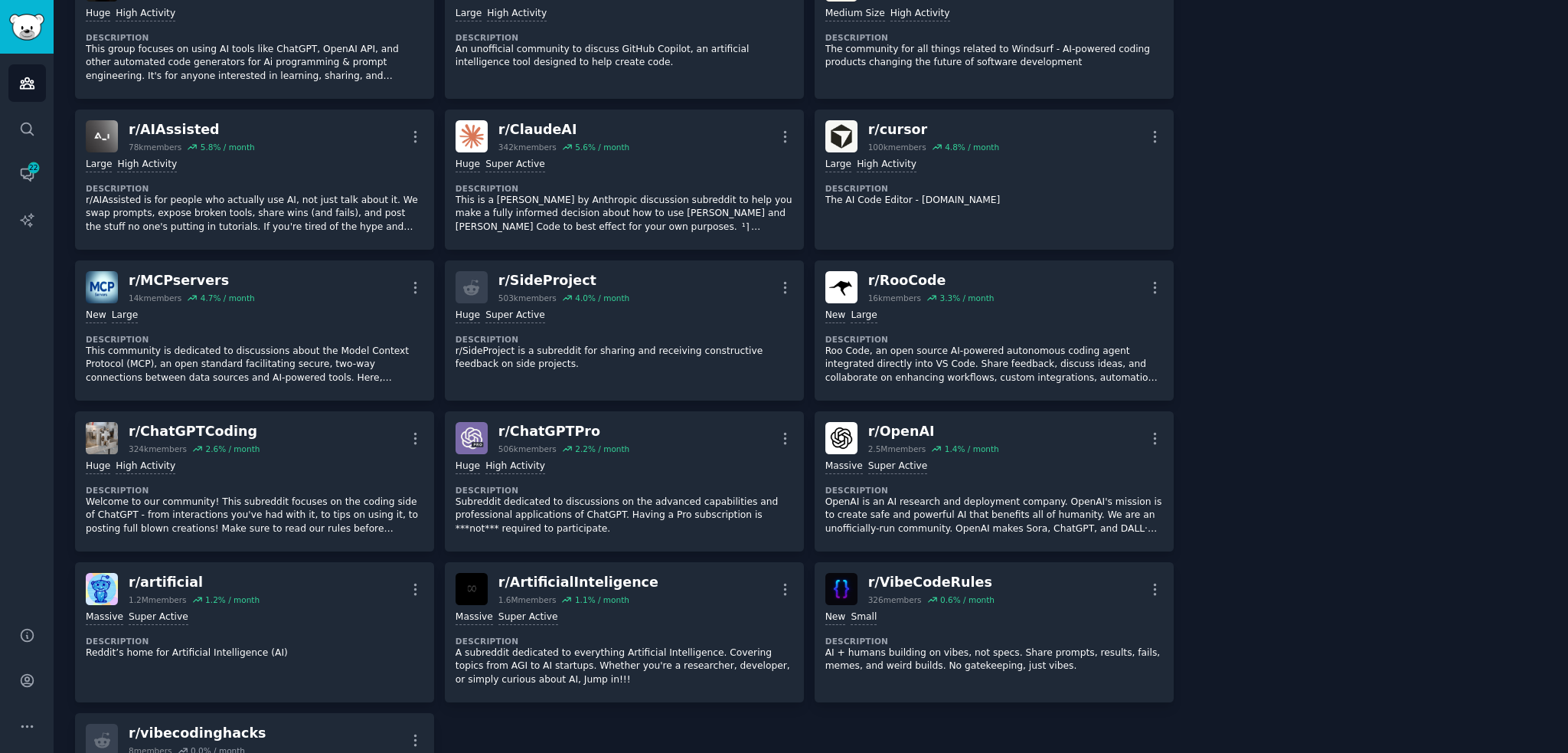
drag, startPoint x: 1220, startPoint y: 500, endPoint x: 1215, endPoint y: 324, distance: 176.1
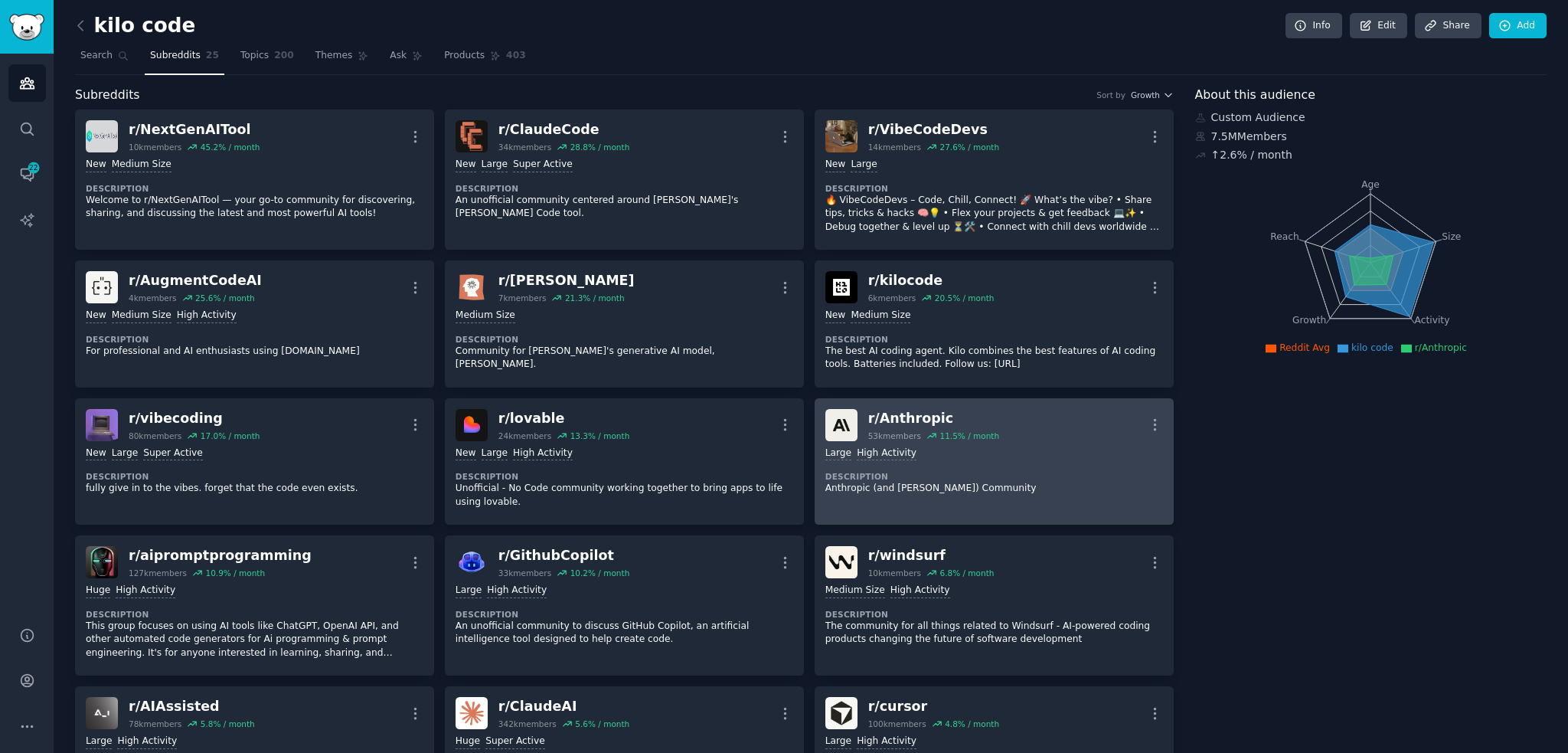
scroll to position [0, 0]
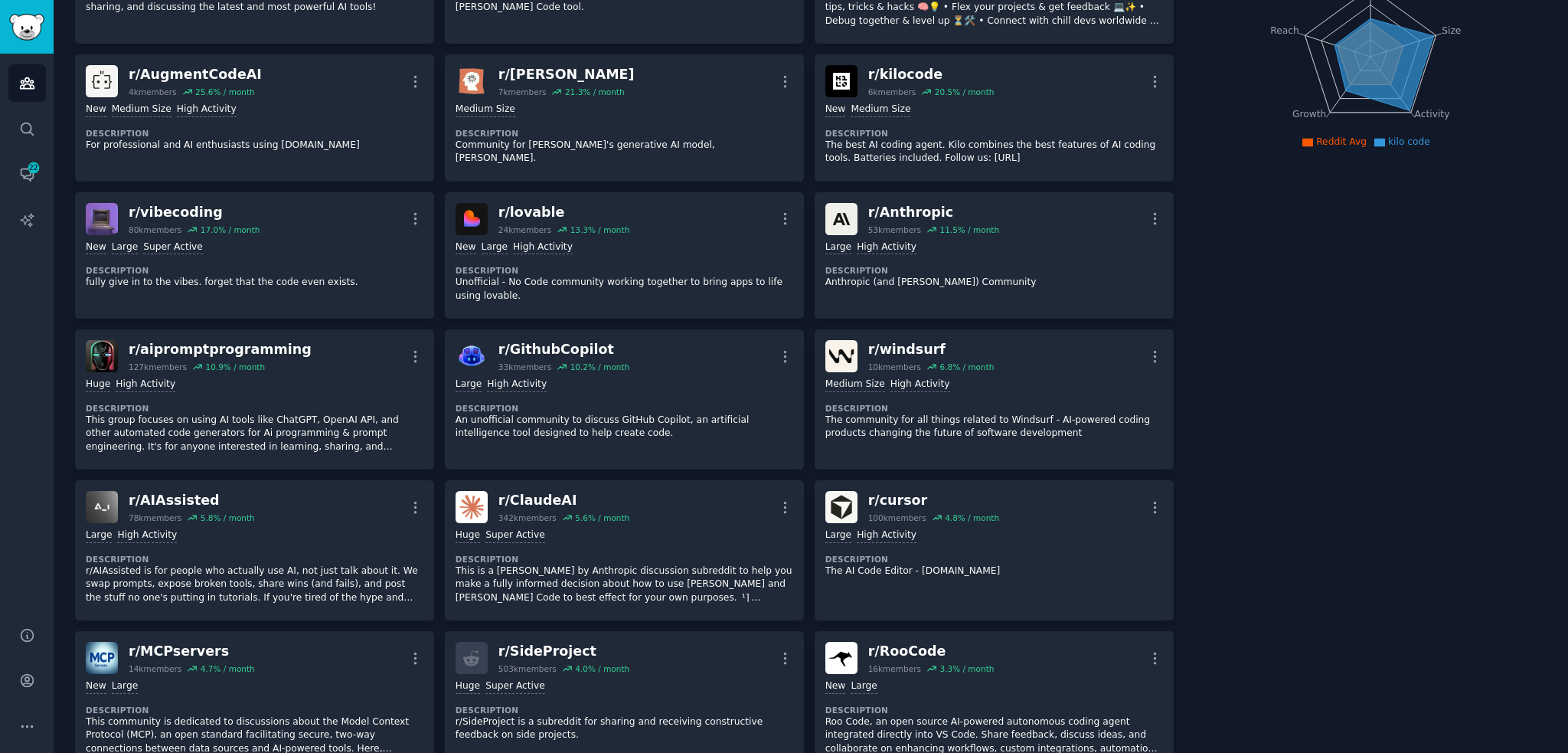
drag, startPoint x: 1258, startPoint y: 410, endPoint x: 1260, endPoint y: 498, distance: 88.0
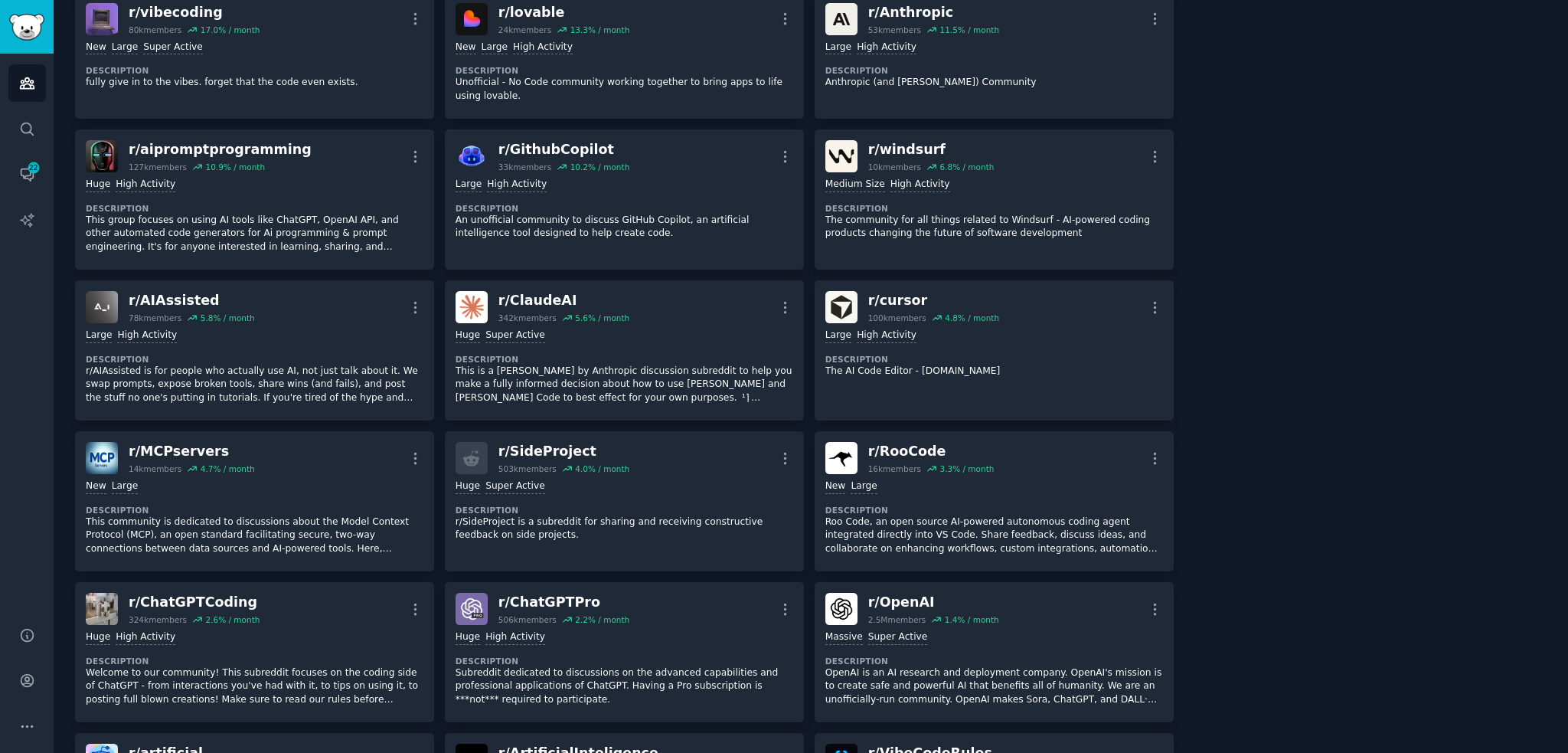
drag, startPoint x: 1281, startPoint y: 408, endPoint x: 1270, endPoint y: 500, distance: 92.7
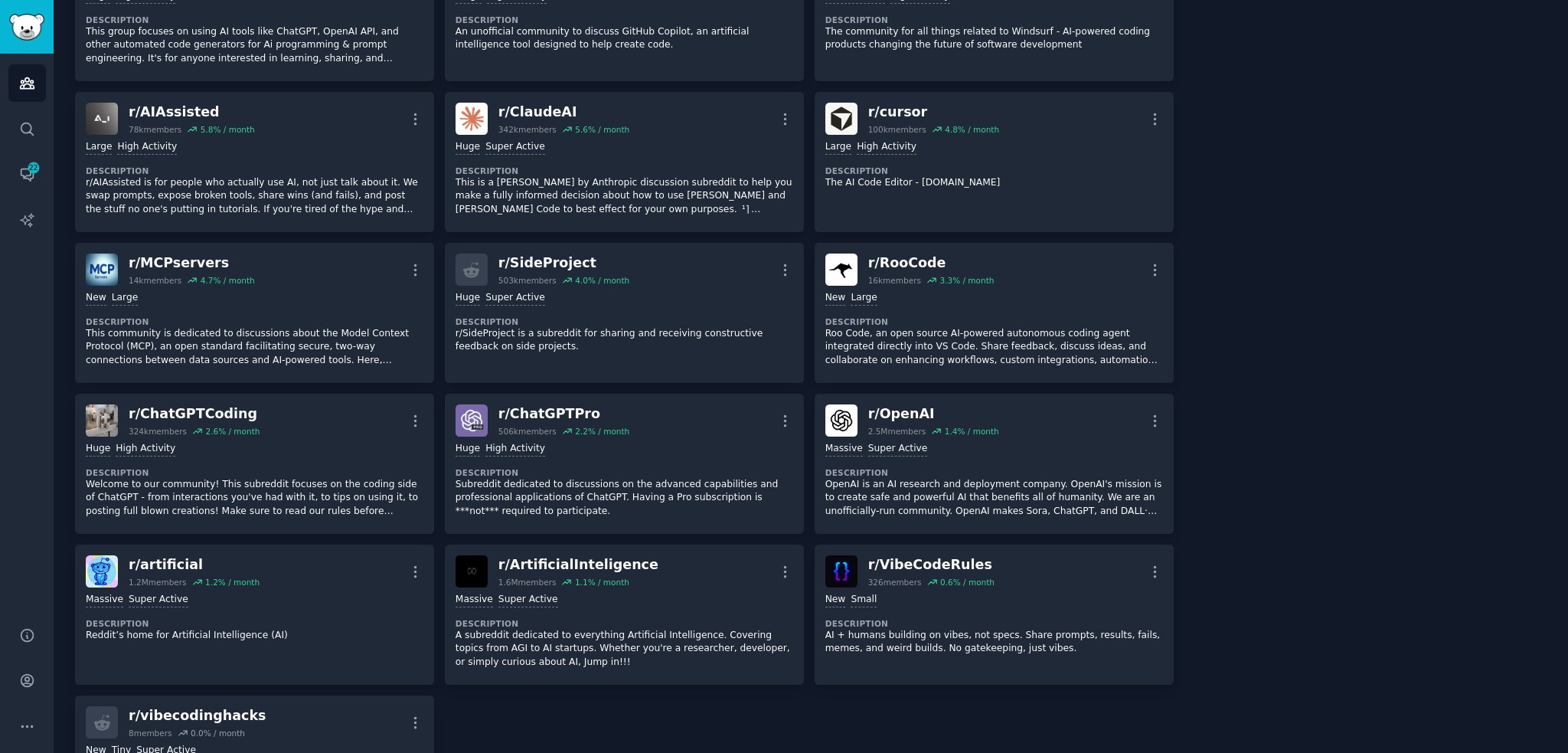
drag, startPoint x: 1270, startPoint y: 394, endPoint x: 1260, endPoint y: 489, distance: 95.5
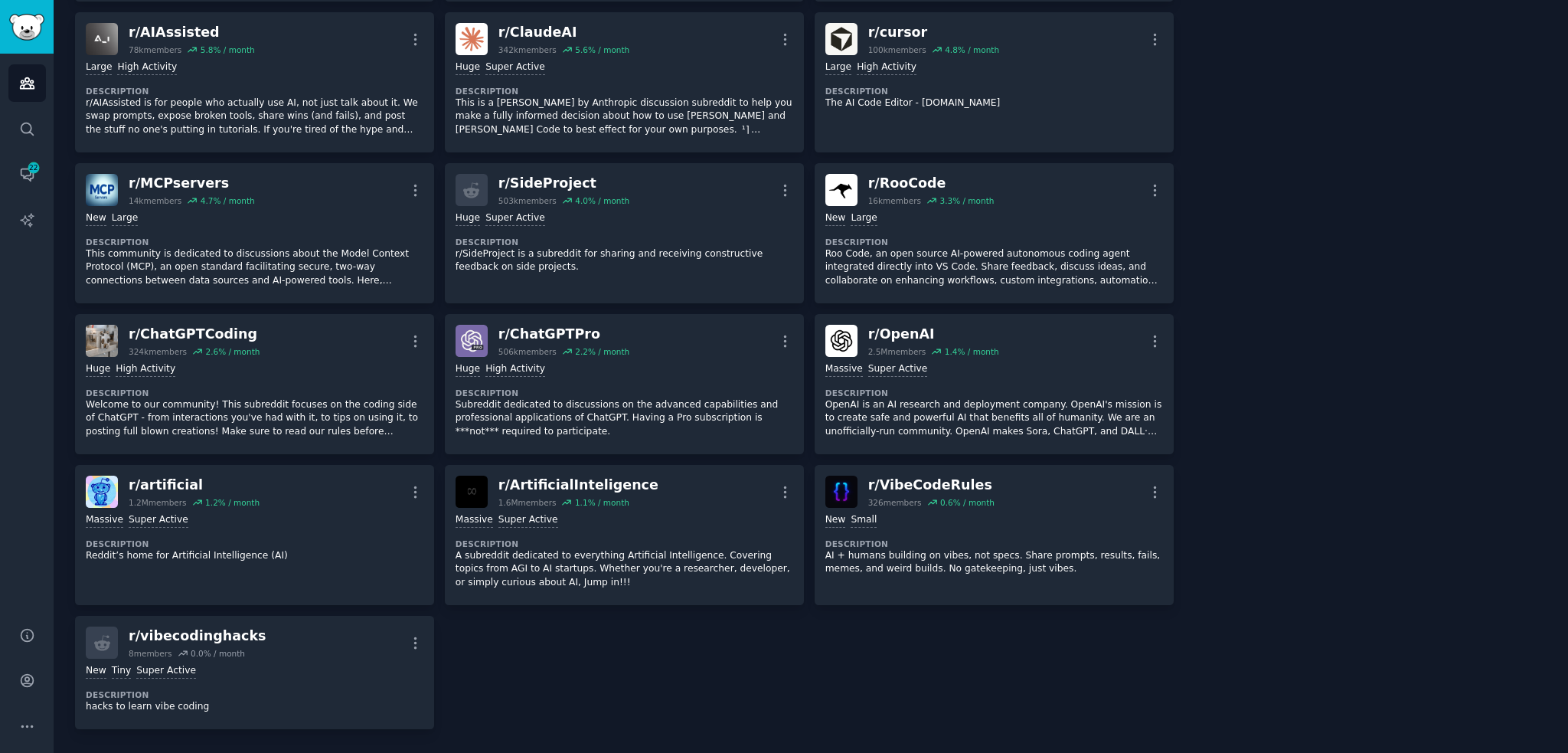
scroll to position [733, 0]
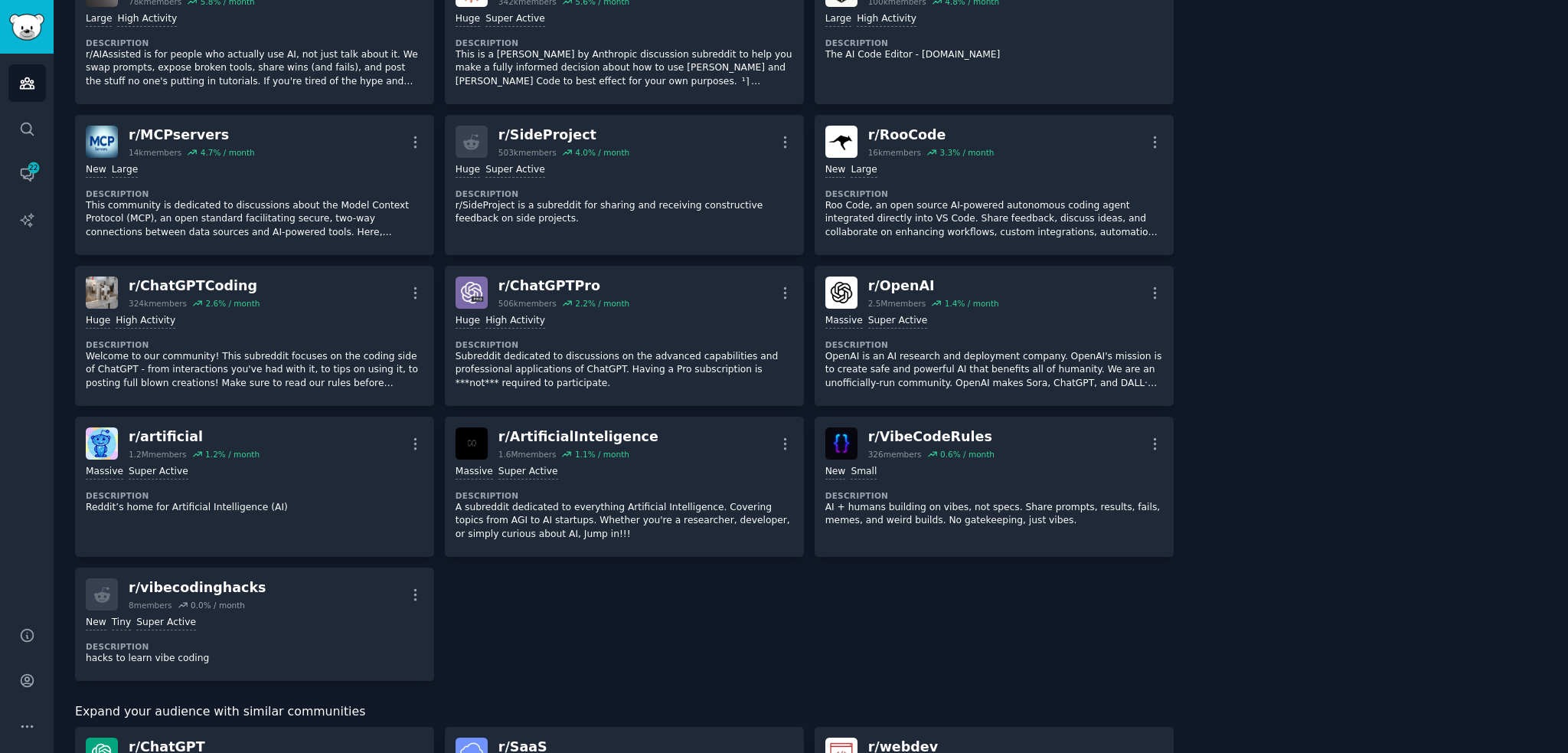
drag, startPoint x: 1246, startPoint y: 420, endPoint x: 1237, endPoint y: 487, distance: 67.6
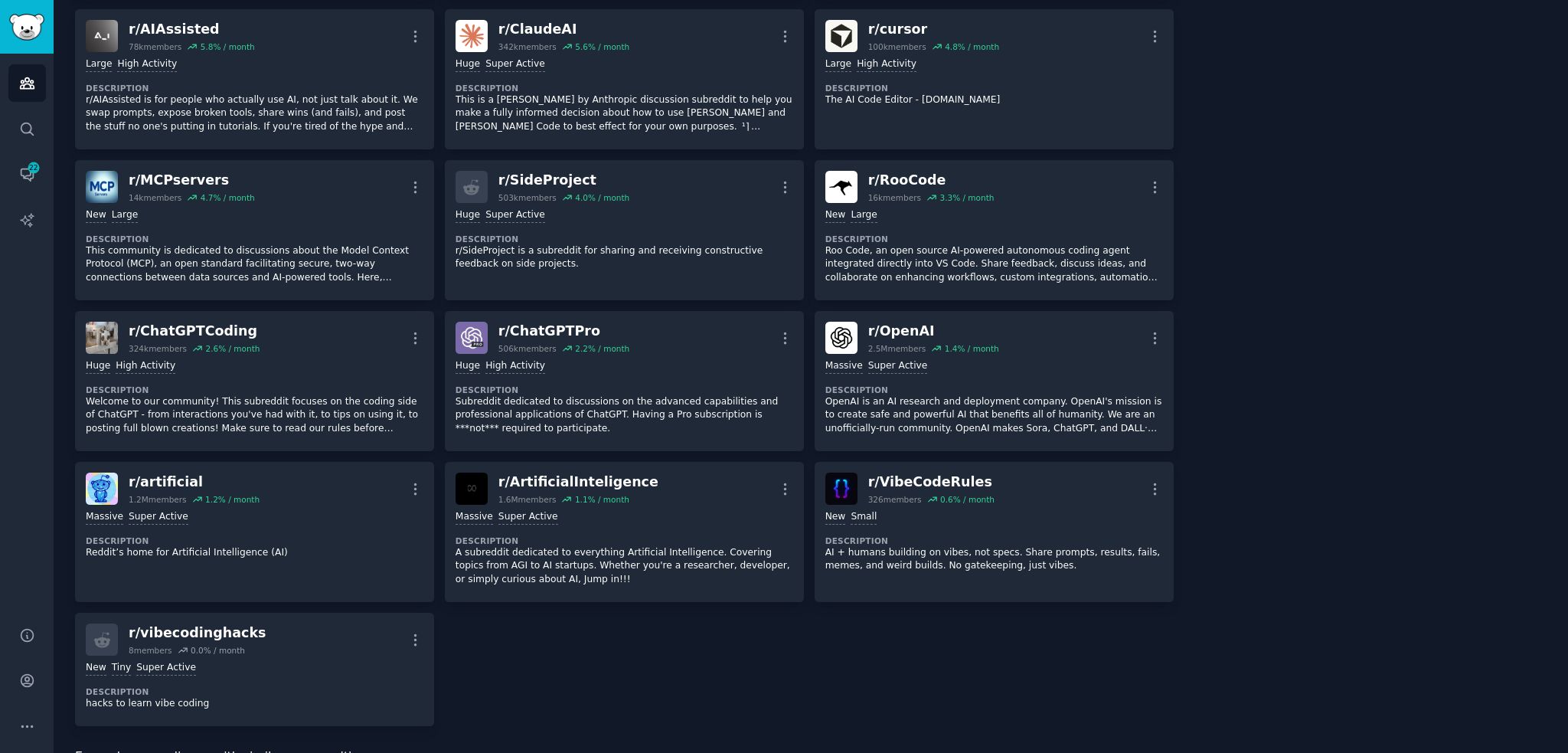
drag, startPoint x: 1233, startPoint y: 478, endPoint x: 1235, endPoint y: 374, distance: 104.0
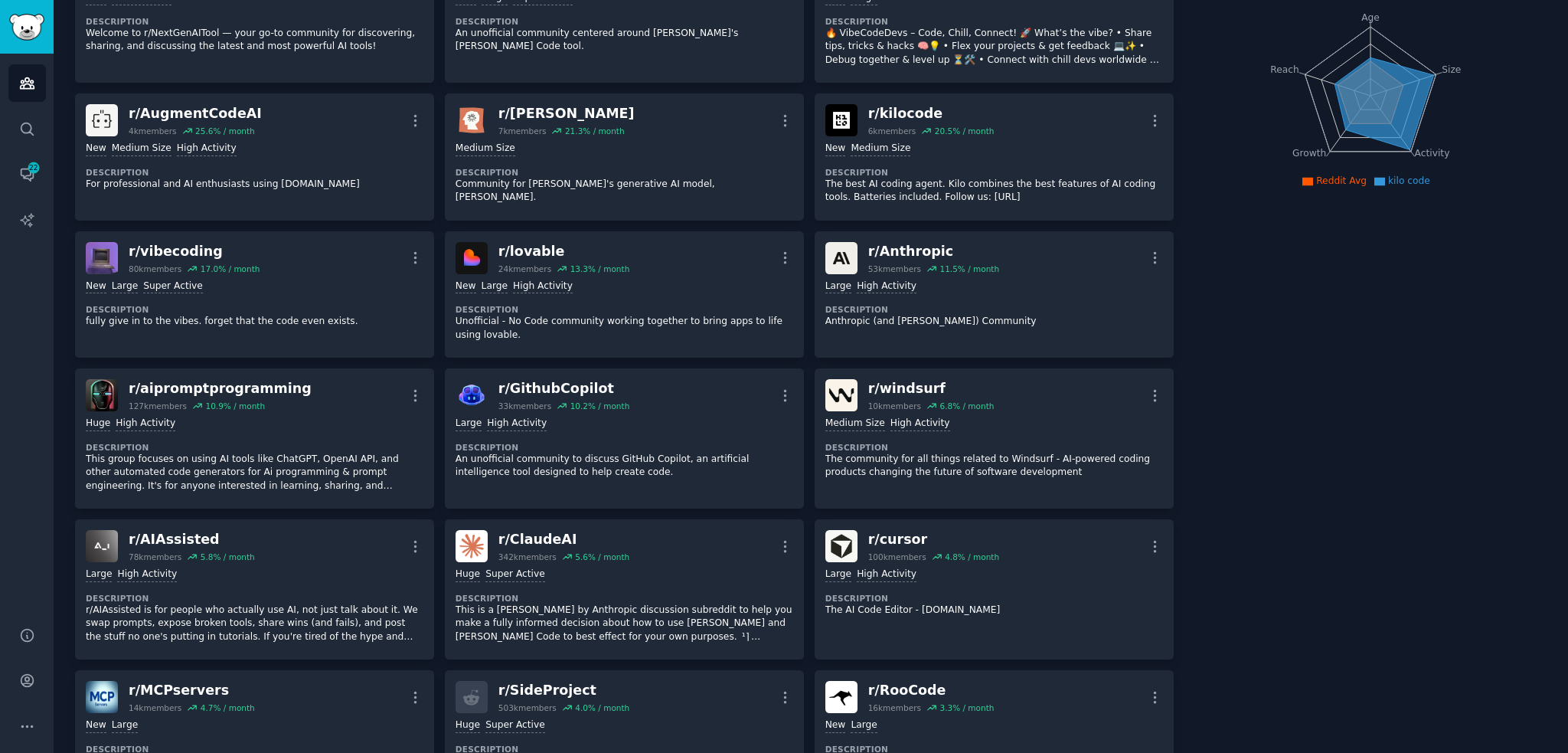
drag, startPoint x: 1221, startPoint y: 462, endPoint x: 1204, endPoint y: 310, distance: 152.9
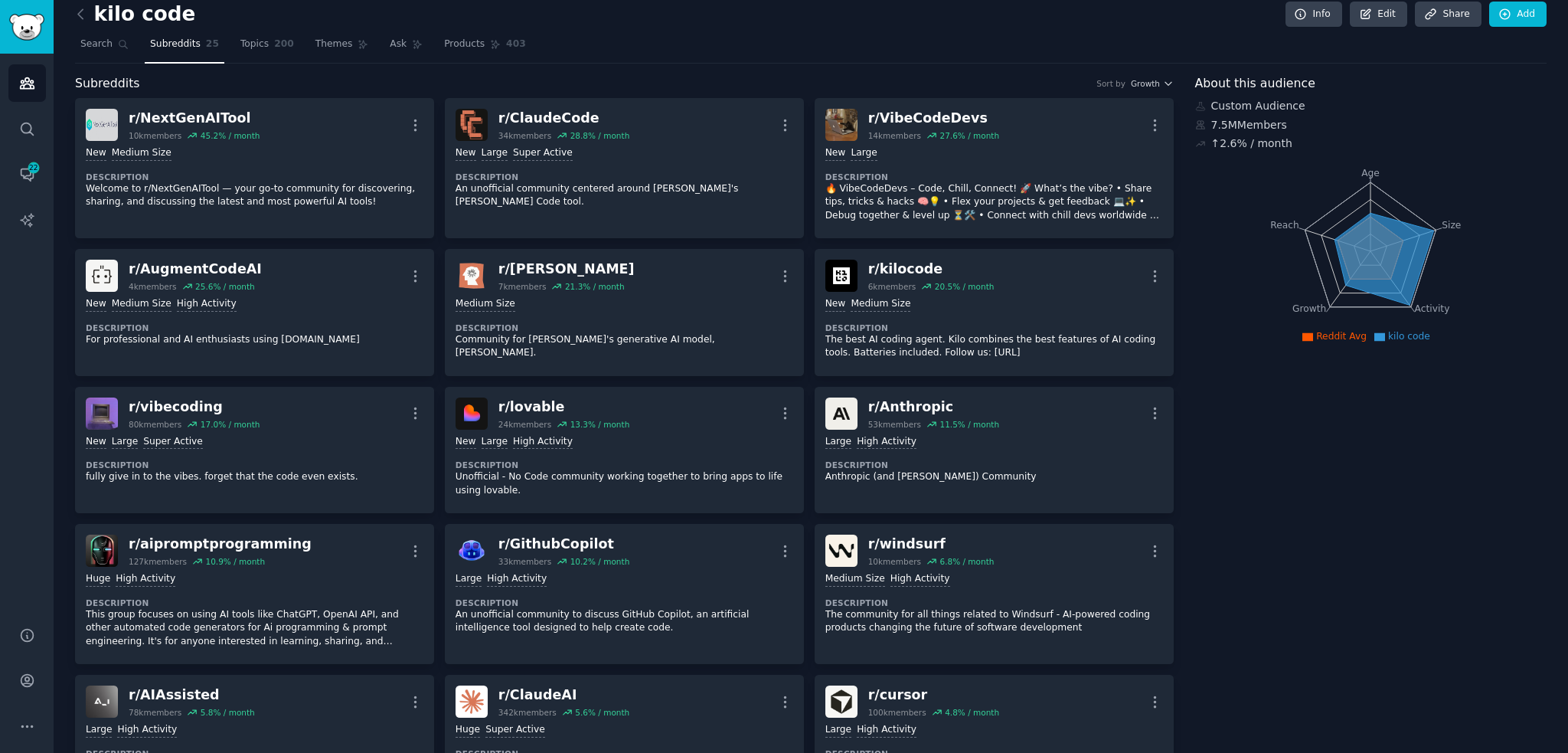
scroll to position [0, 0]
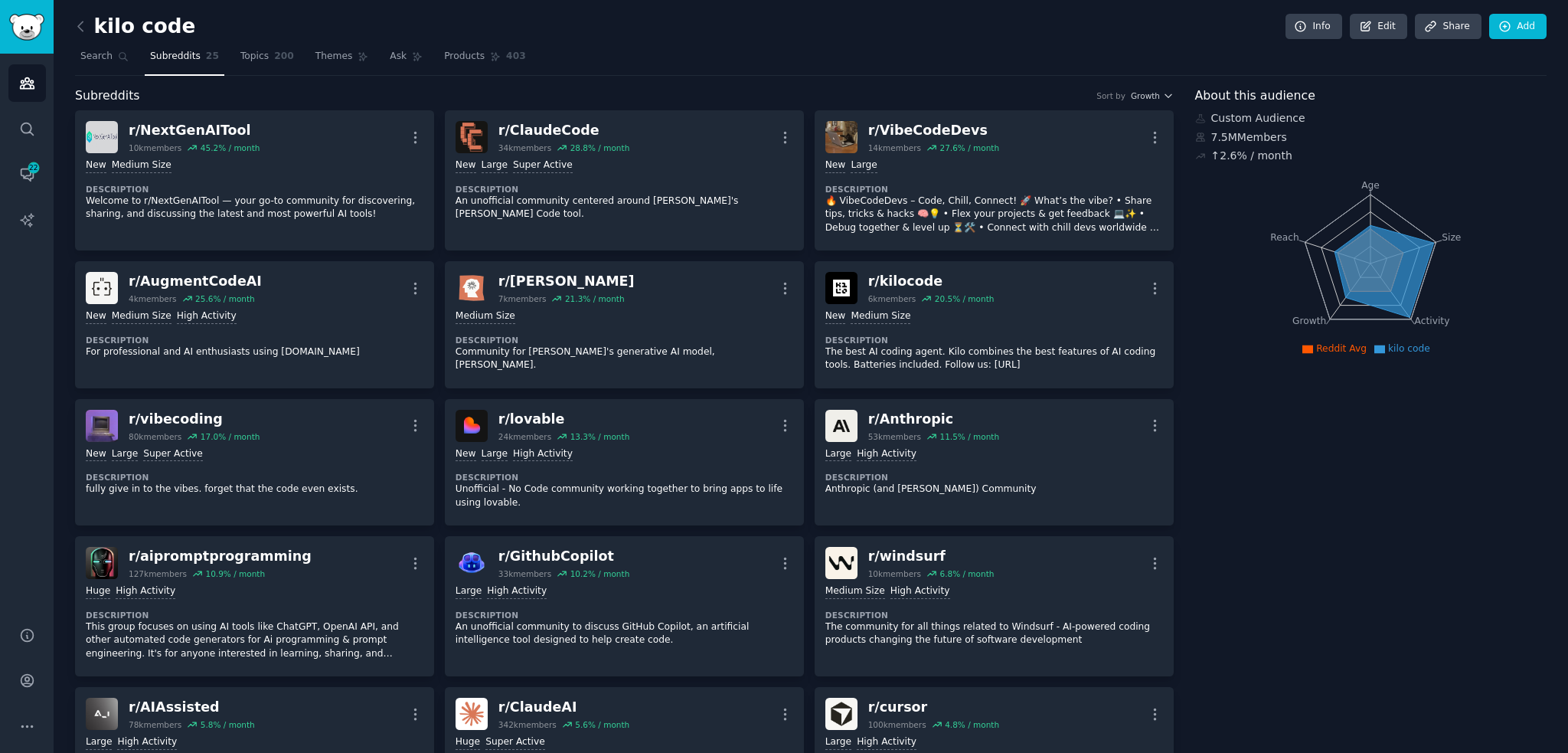
drag, startPoint x: 1246, startPoint y: 537, endPoint x: 1238, endPoint y: 450, distance: 87.4
click at [1510, 22] on link "Add" at bounding box center [1517, 27] width 57 height 26
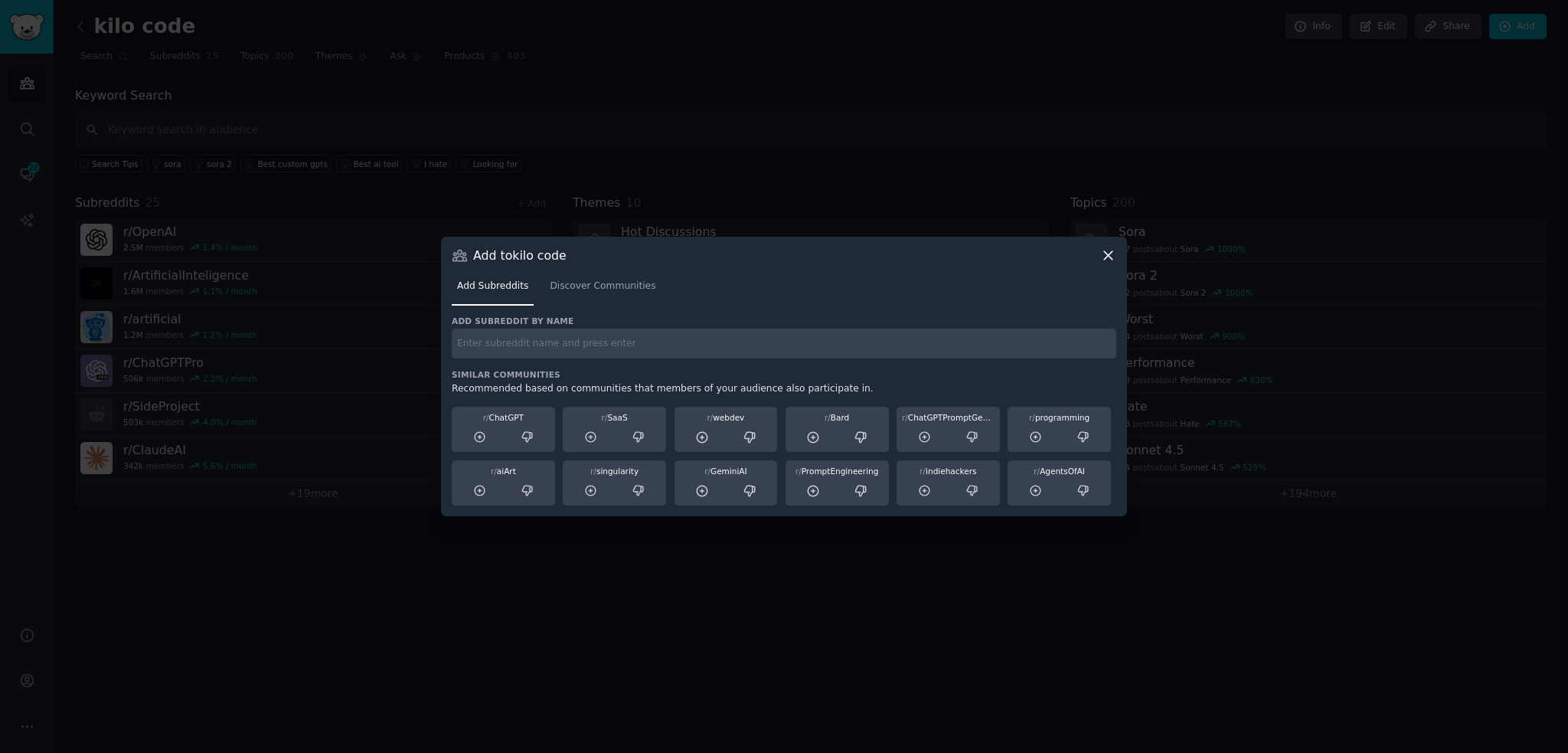
click at [579, 349] on input "text" at bounding box center [783, 343] width 664 height 29
click at [1034, 52] on div at bounding box center [784, 376] width 1568 height 753
